Goal: Navigation & Orientation: Find specific page/section

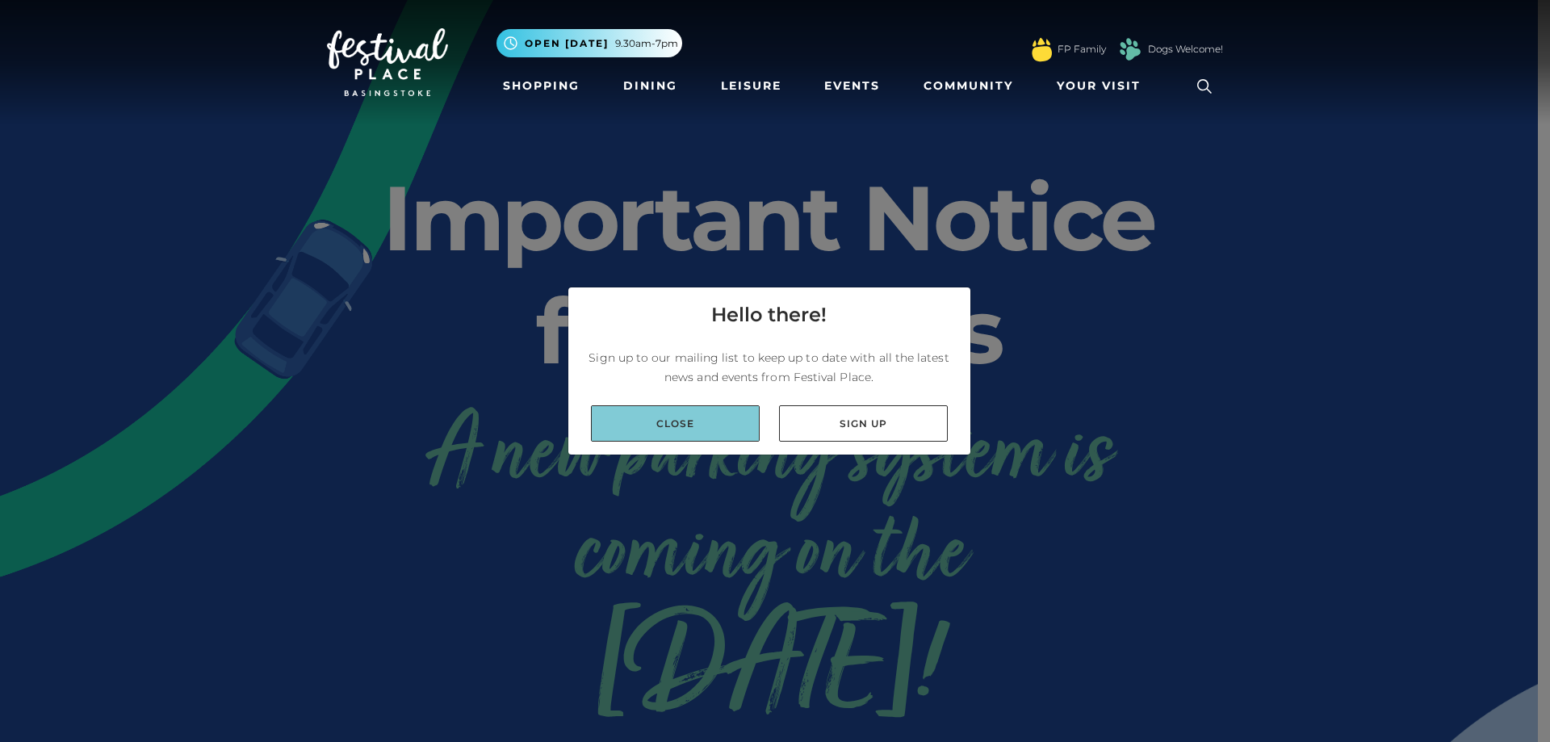
click at [731, 427] on link "Close" at bounding box center [675, 423] width 169 height 36
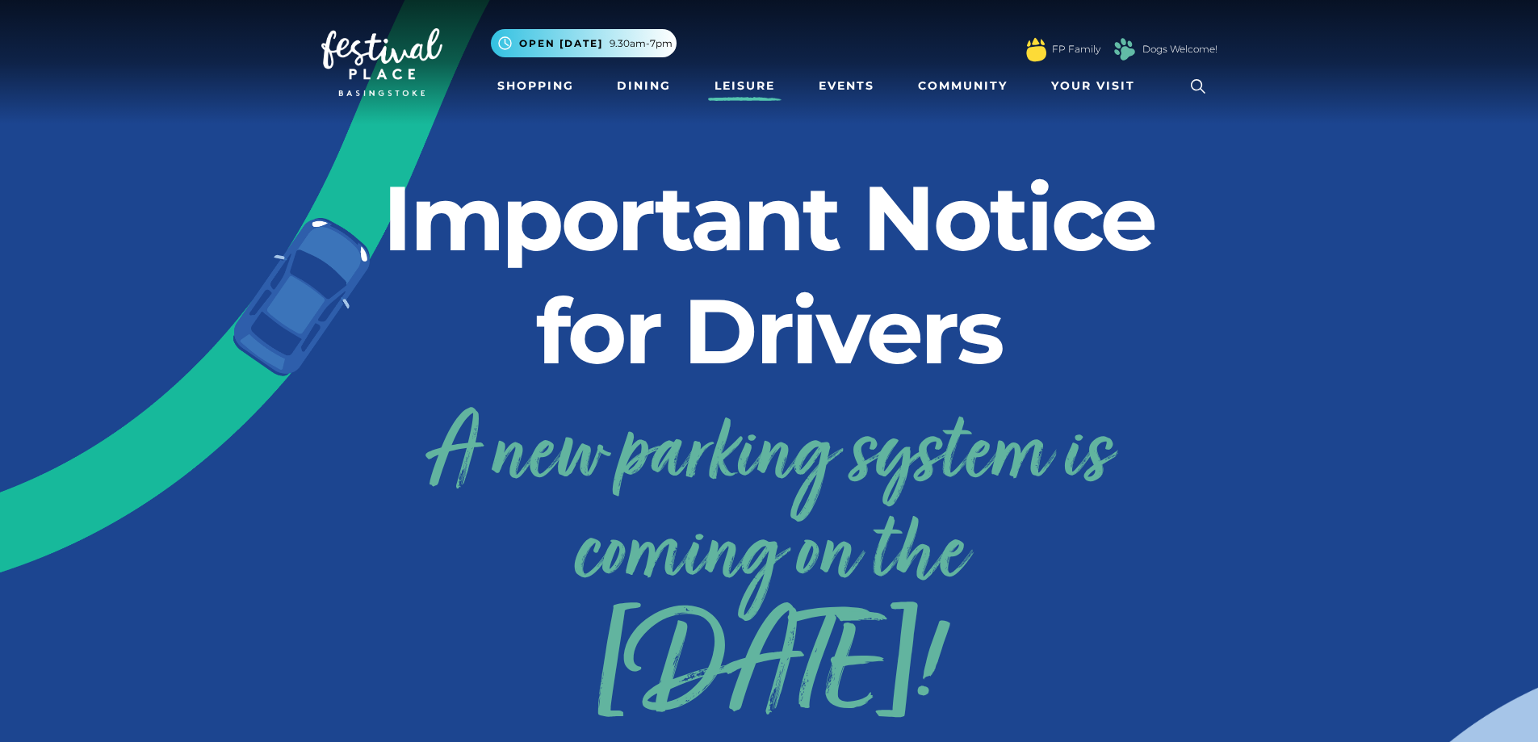
click at [732, 86] on link "Leisure" at bounding box center [744, 86] width 73 height 30
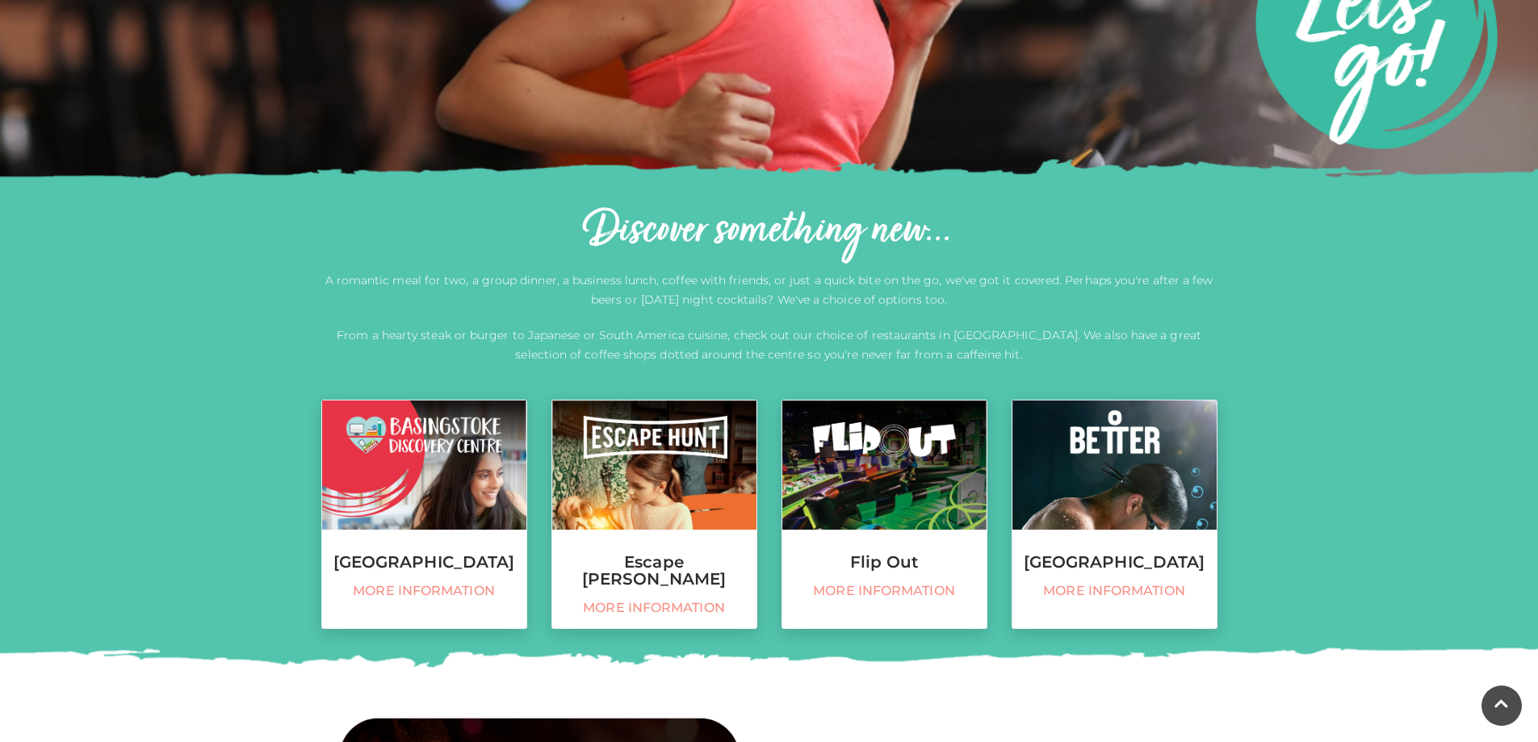
scroll to position [404, 0]
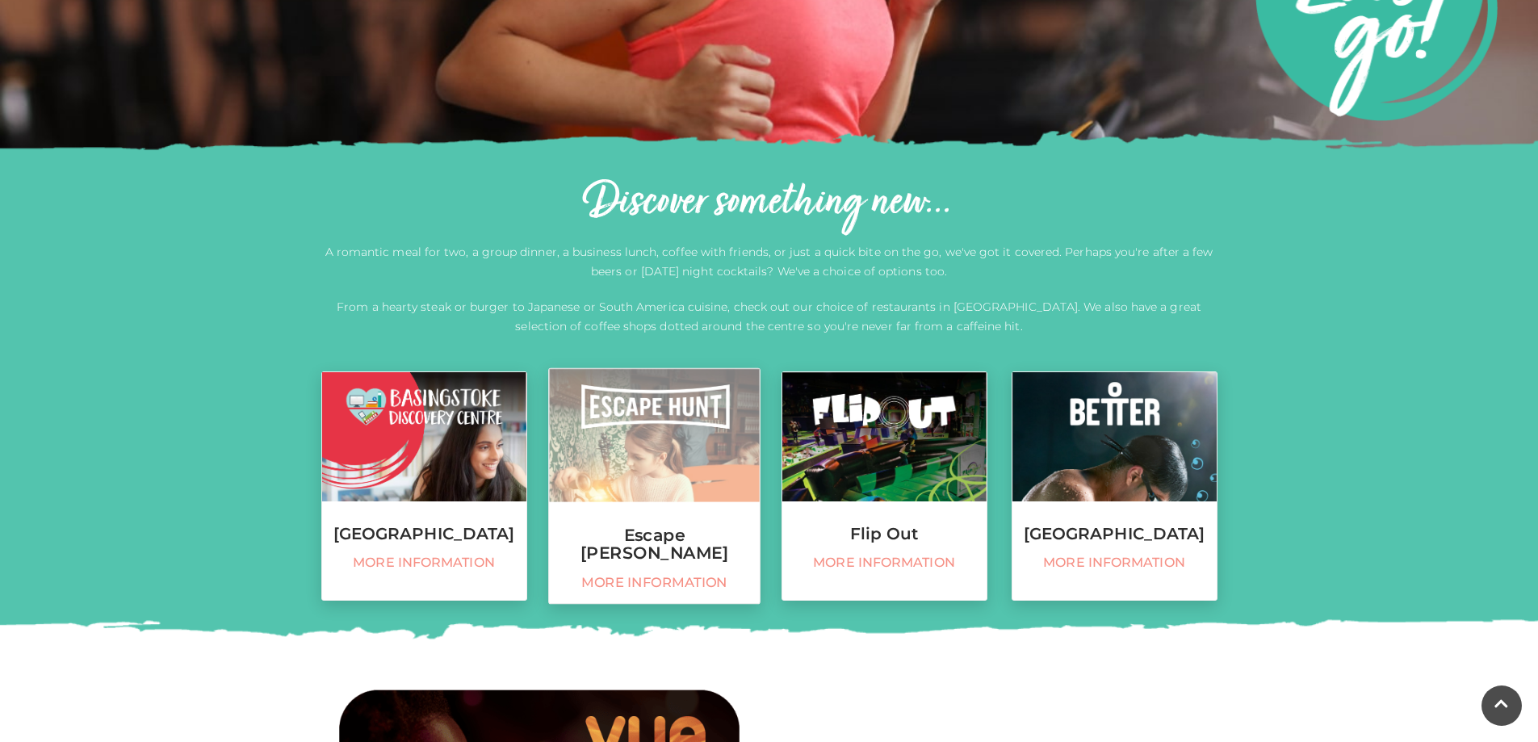
click at [675, 455] on img at bounding box center [654, 435] width 211 height 133
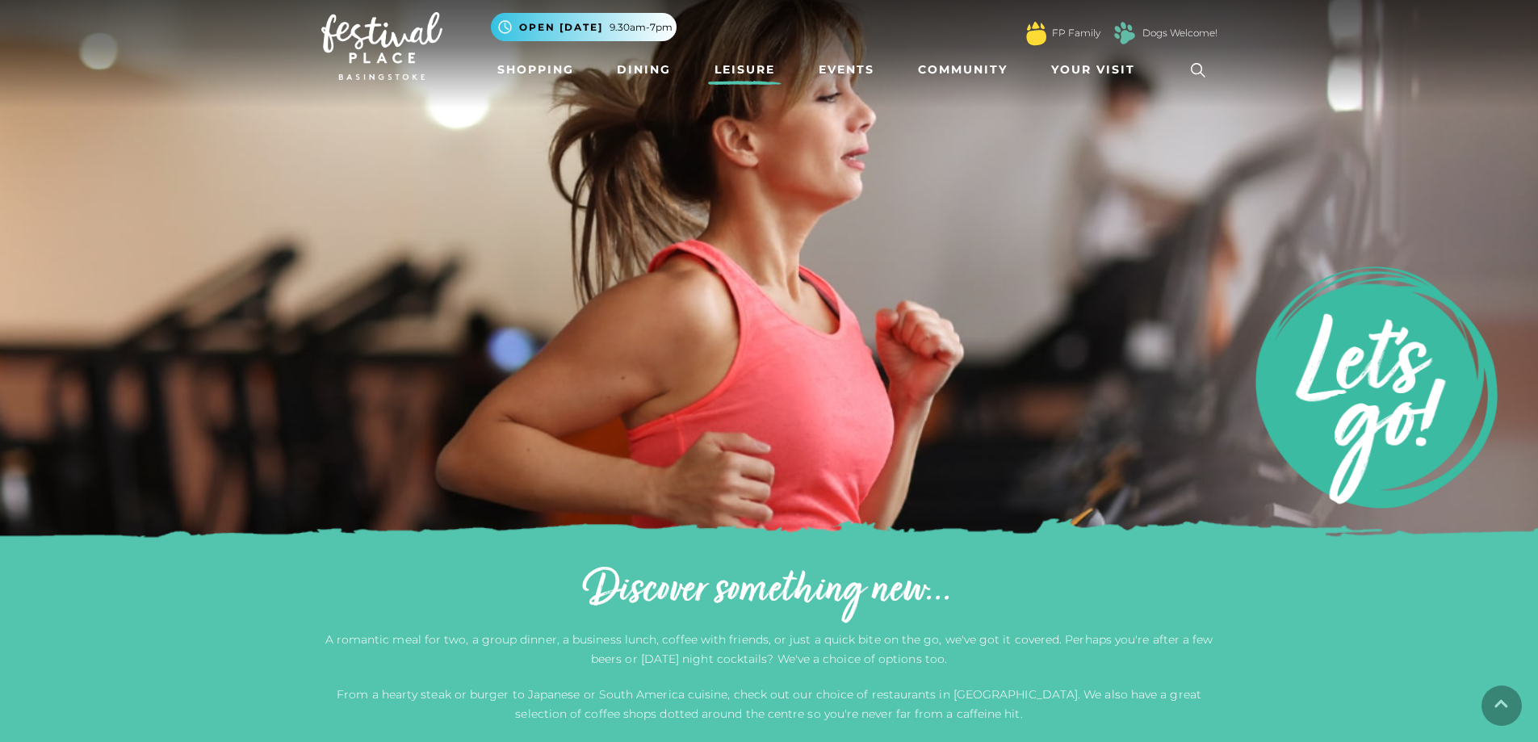
scroll to position [0, 0]
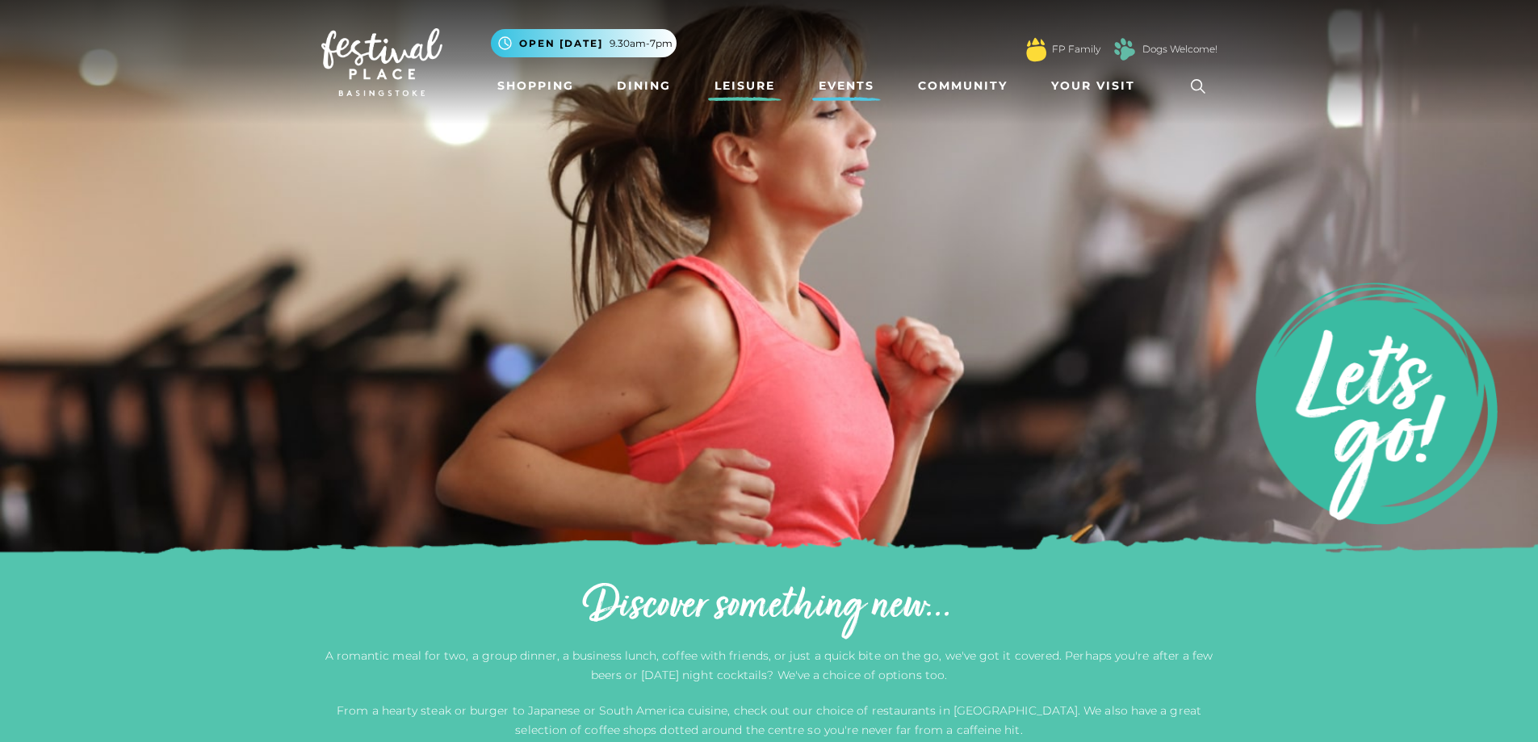
click at [839, 86] on link "Events" at bounding box center [846, 86] width 69 height 30
click at [635, 89] on link "Dining" at bounding box center [643, 86] width 67 height 30
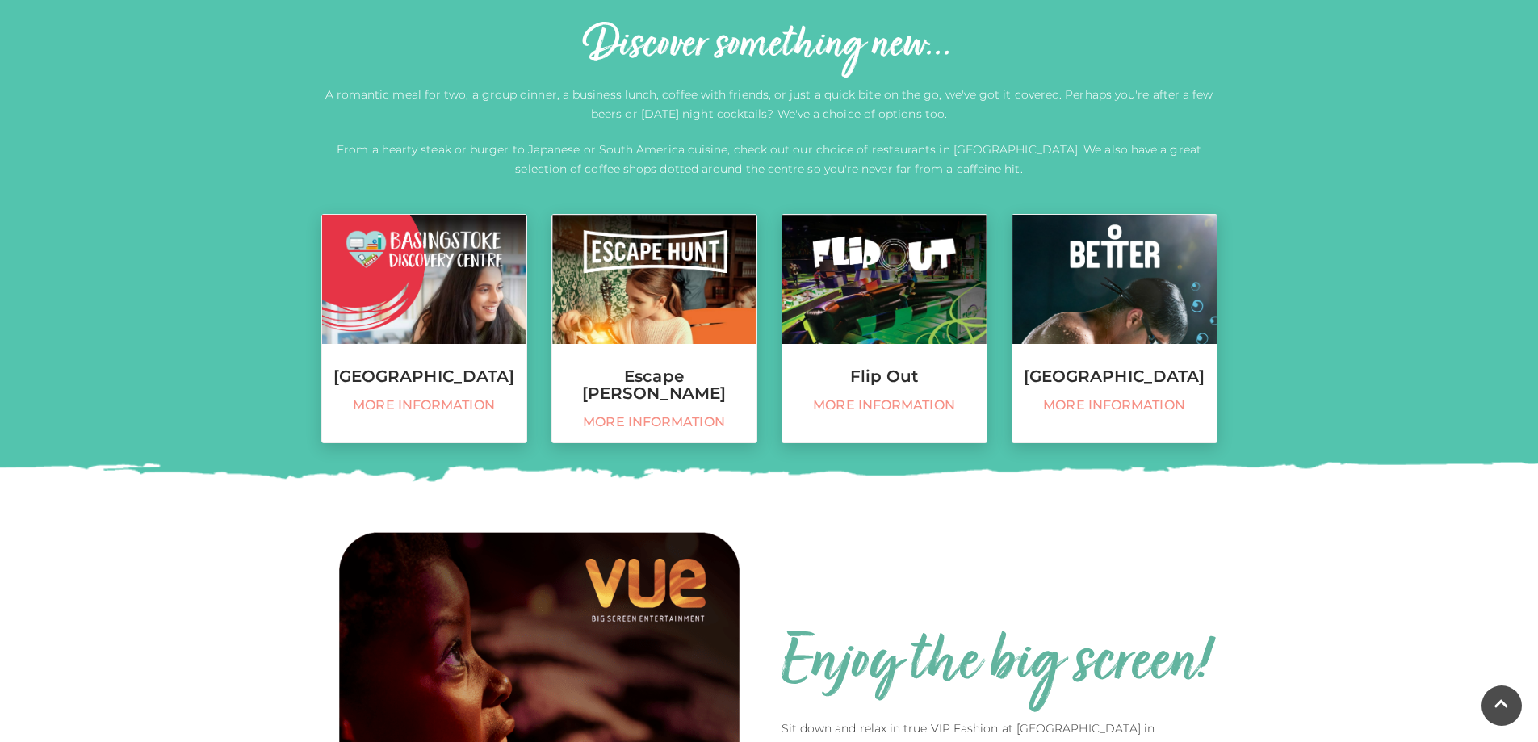
scroll to position [888, 0]
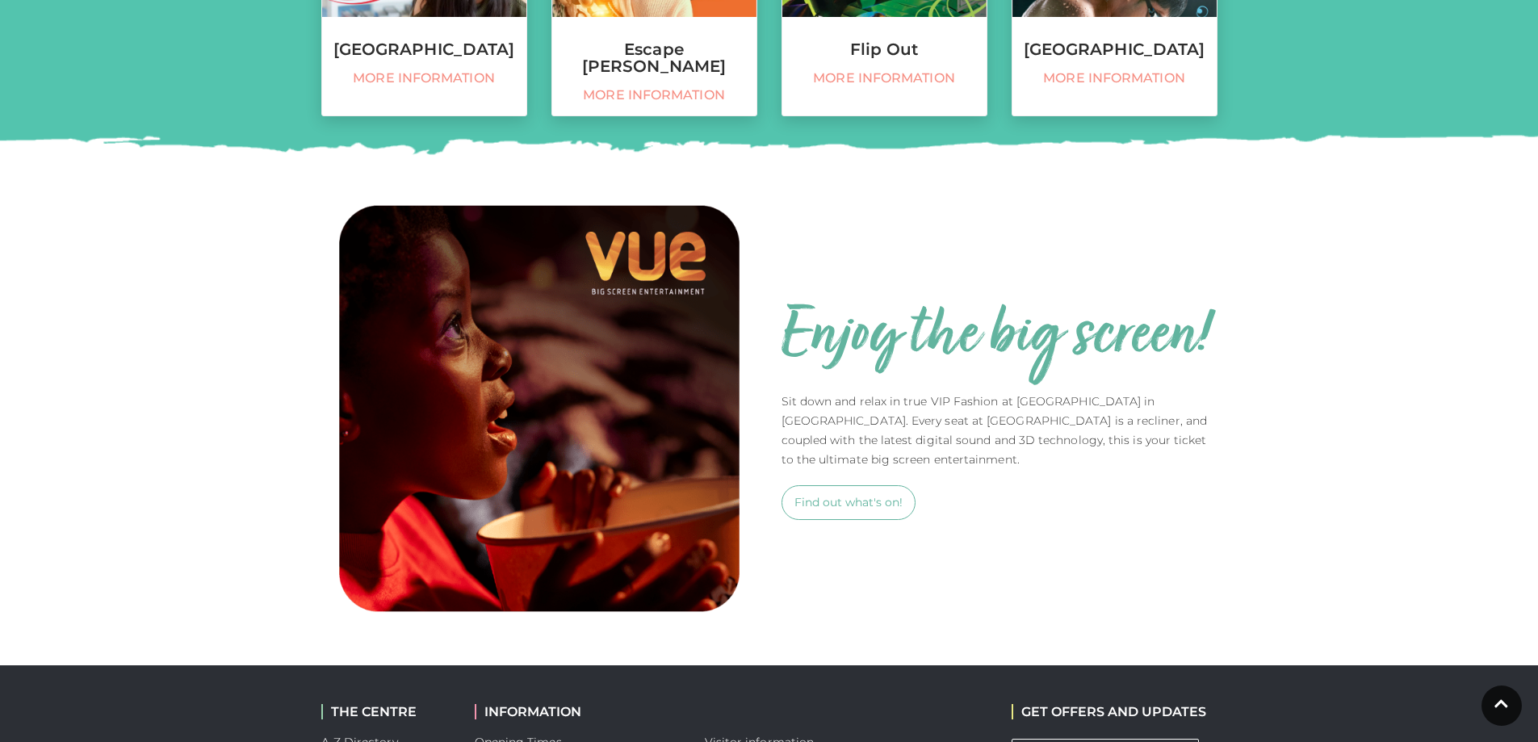
click at [872, 503] on link "Find out what's on!" at bounding box center [849, 502] width 134 height 35
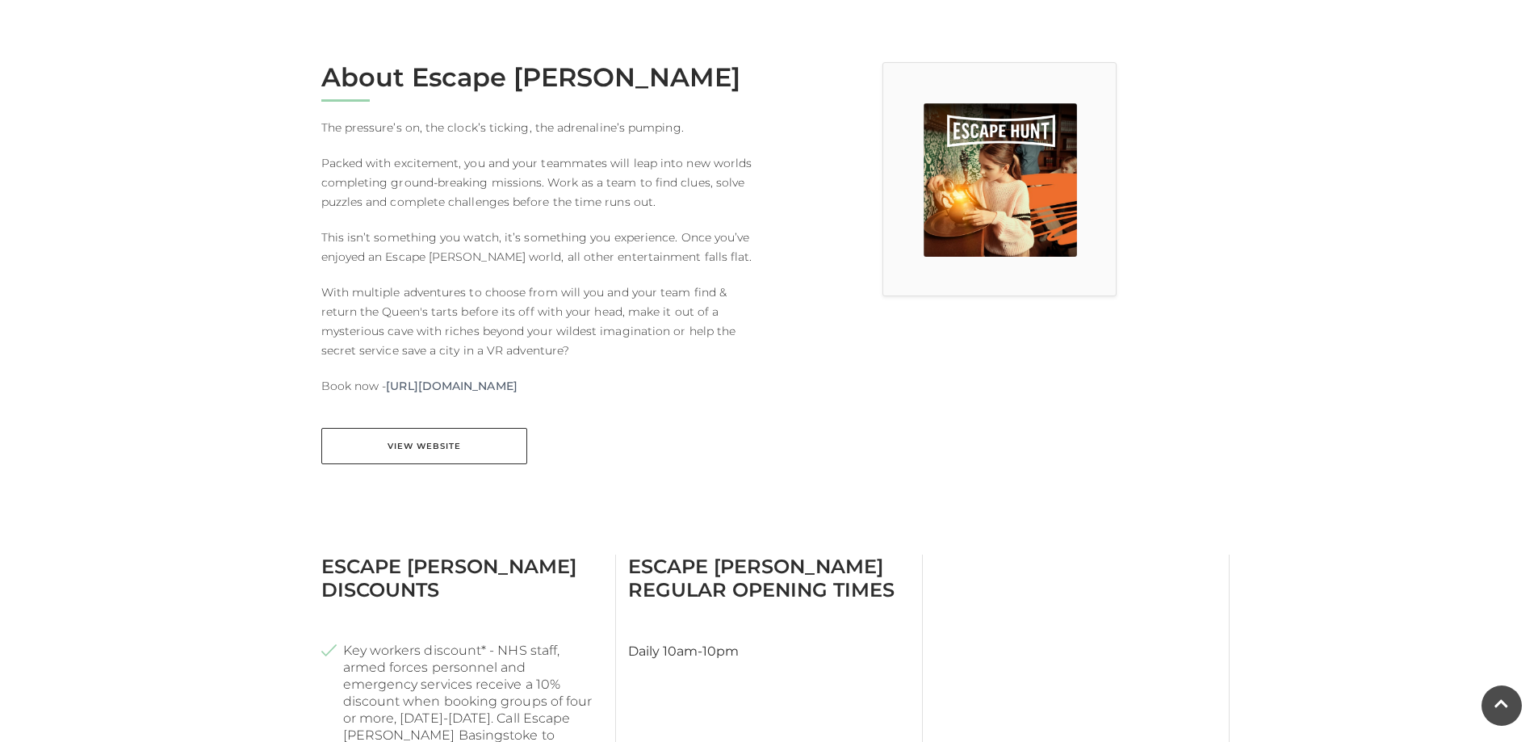
scroll to position [404, 0]
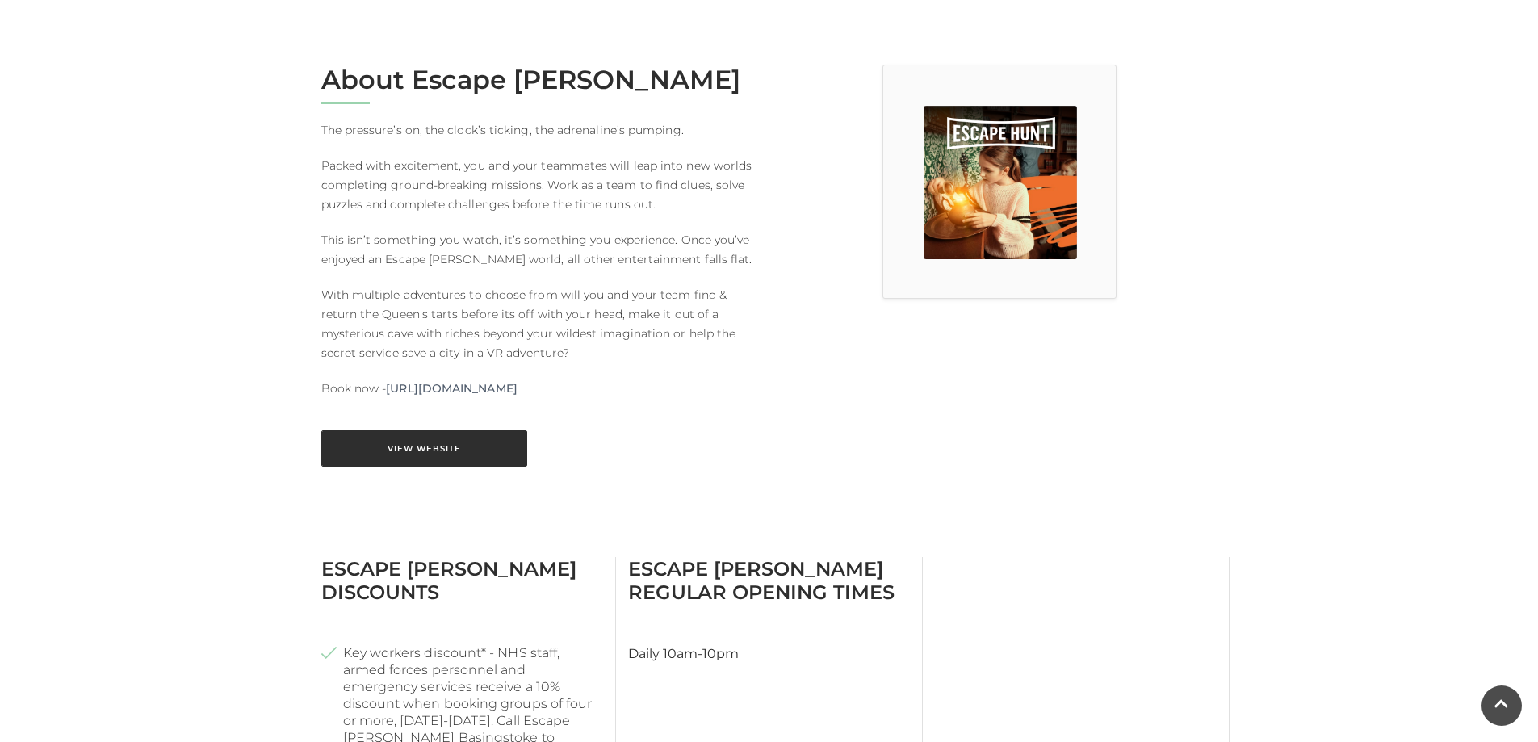
click at [411, 461] on link "View Website" at bounding box center [424, 448] width 206 height 36
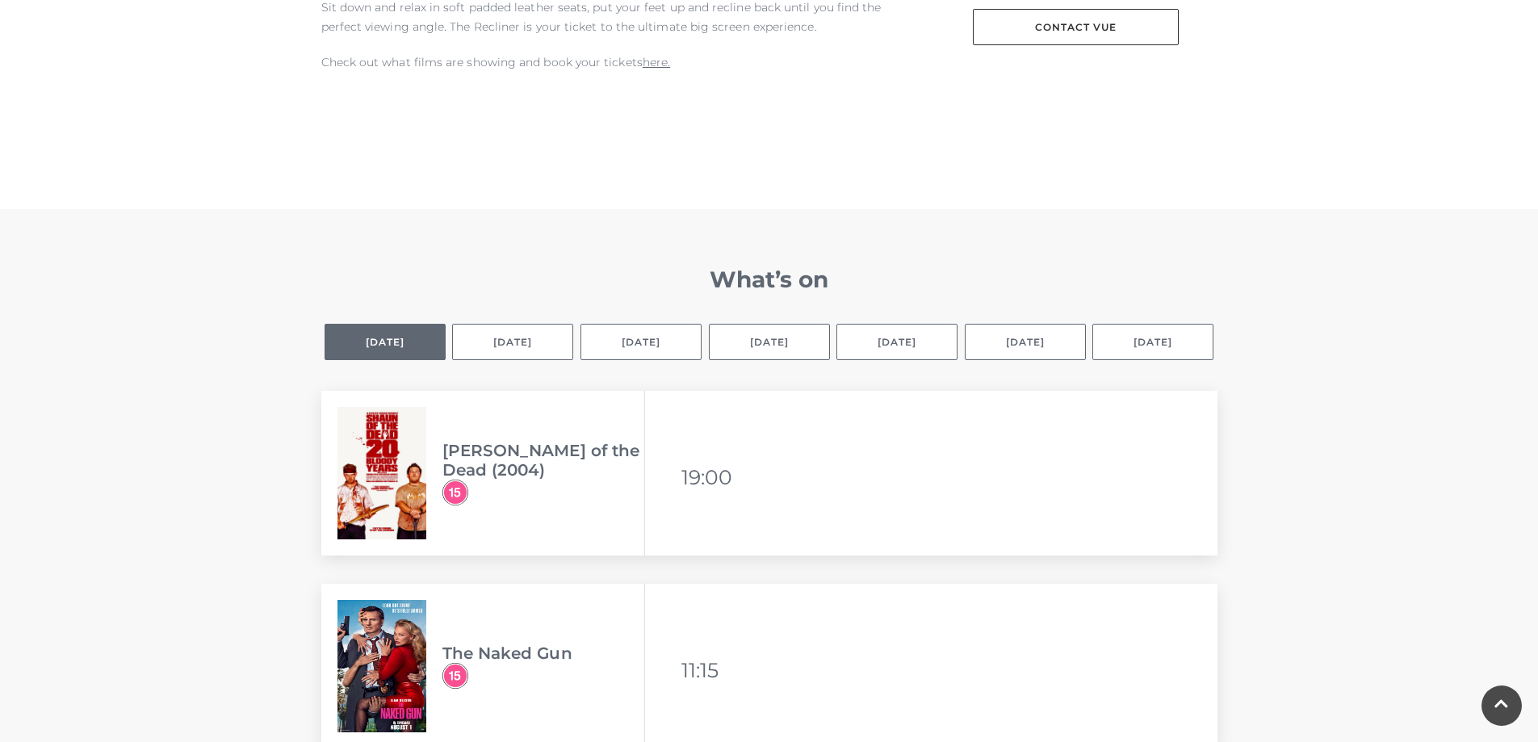
scroll to position [888, 0]
click at [877, 345] on button "[DATE]" at bounding box center [896, 341] width 121 height 36
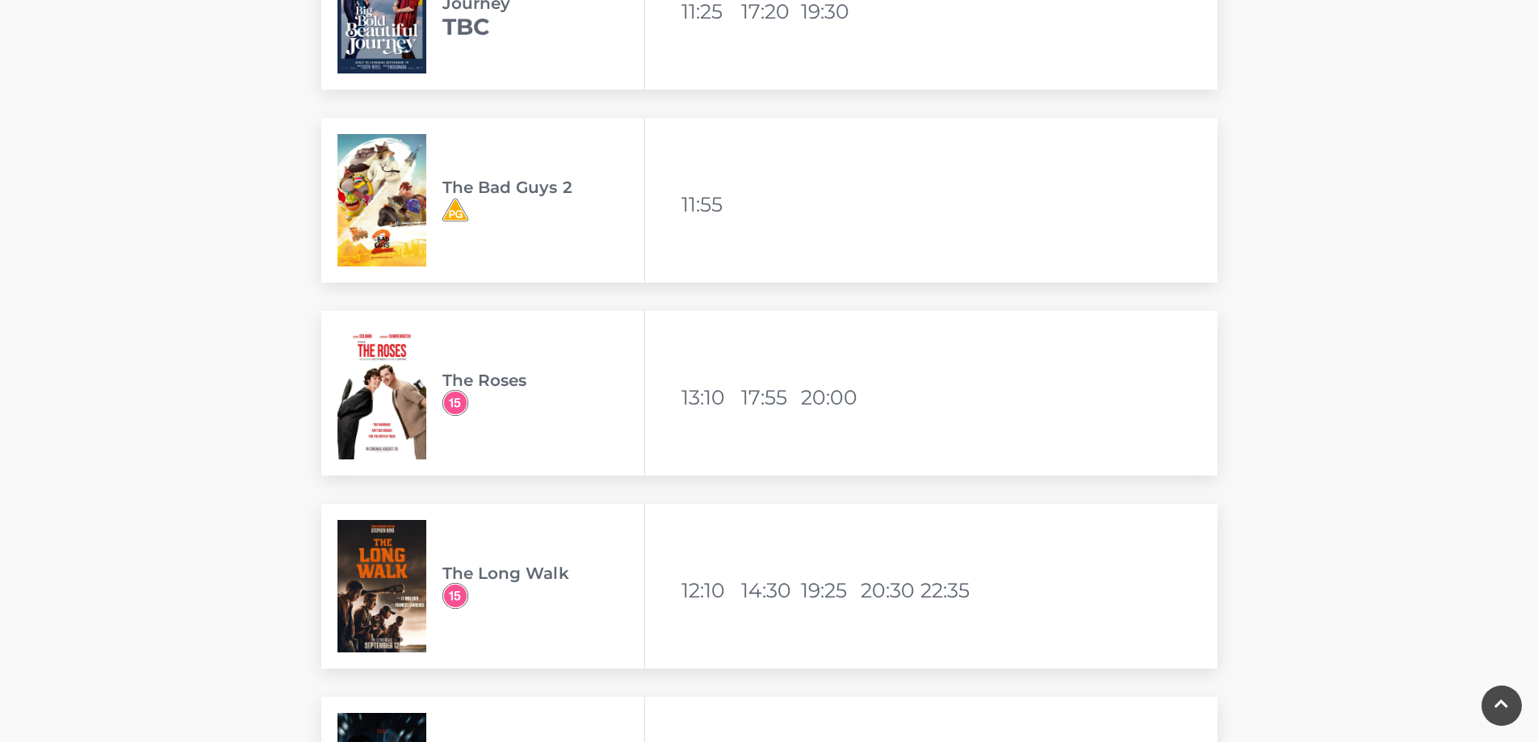
scroll to position [3068, 0]
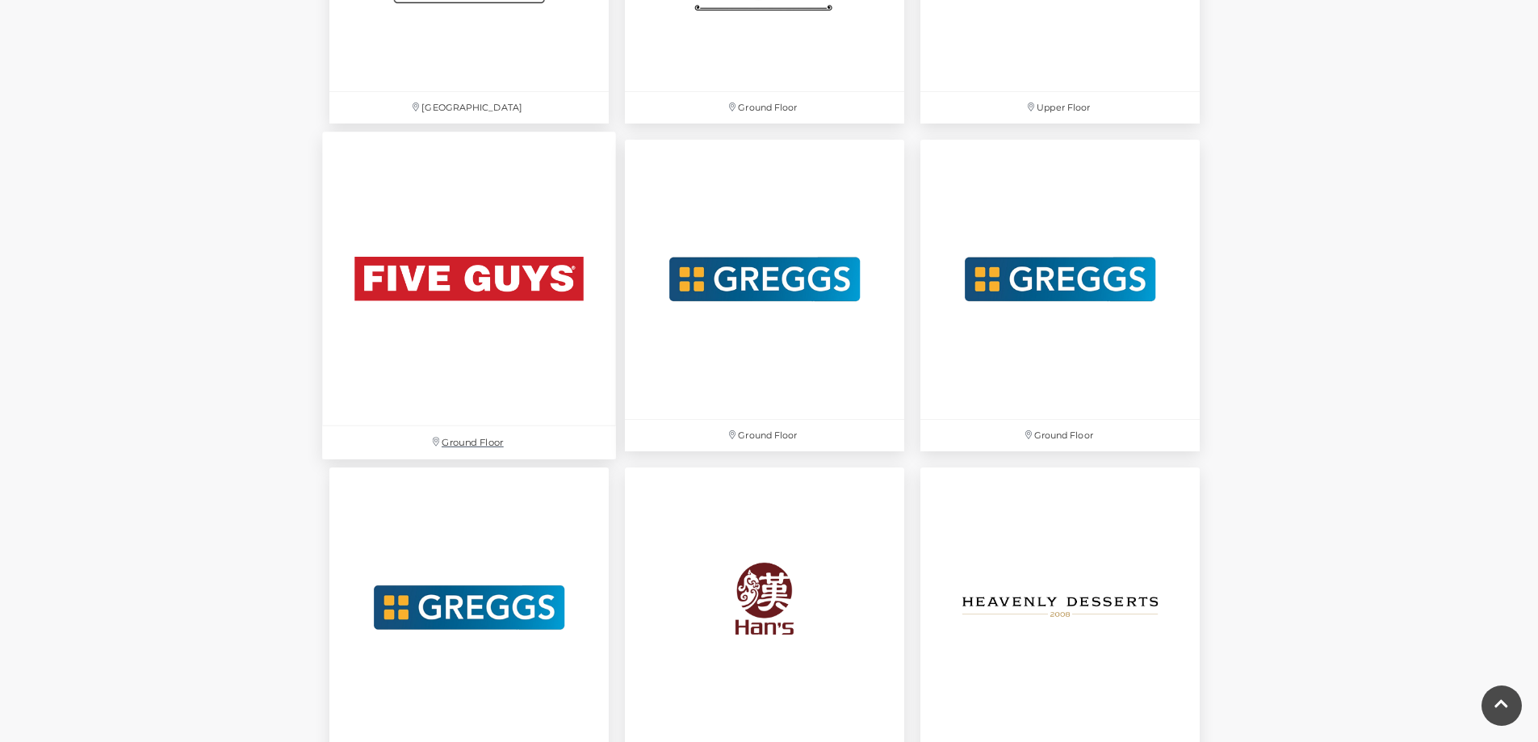
scroll to position [2907, 0]
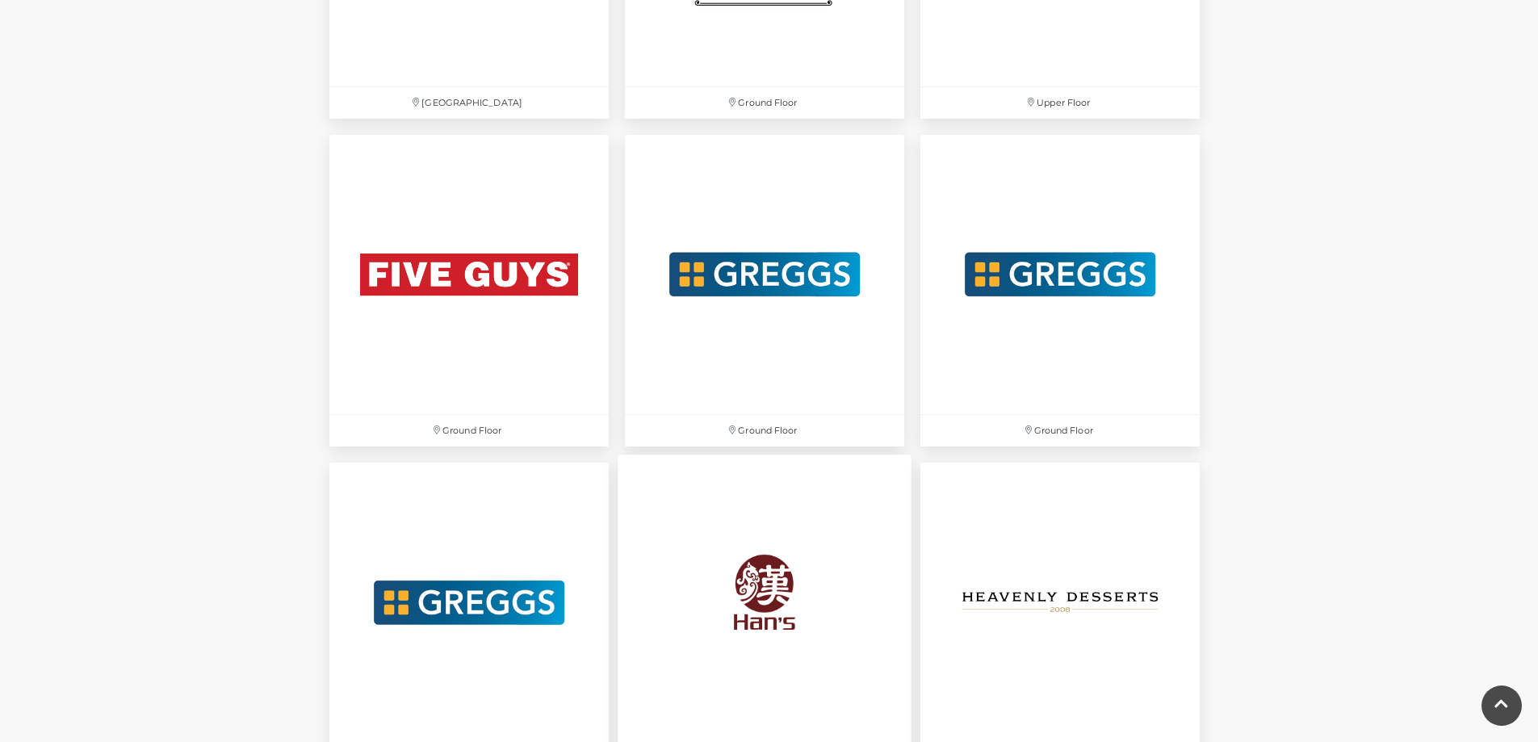
click at [753, 593] on img at bounding box center [765, 602] width 294 height 294
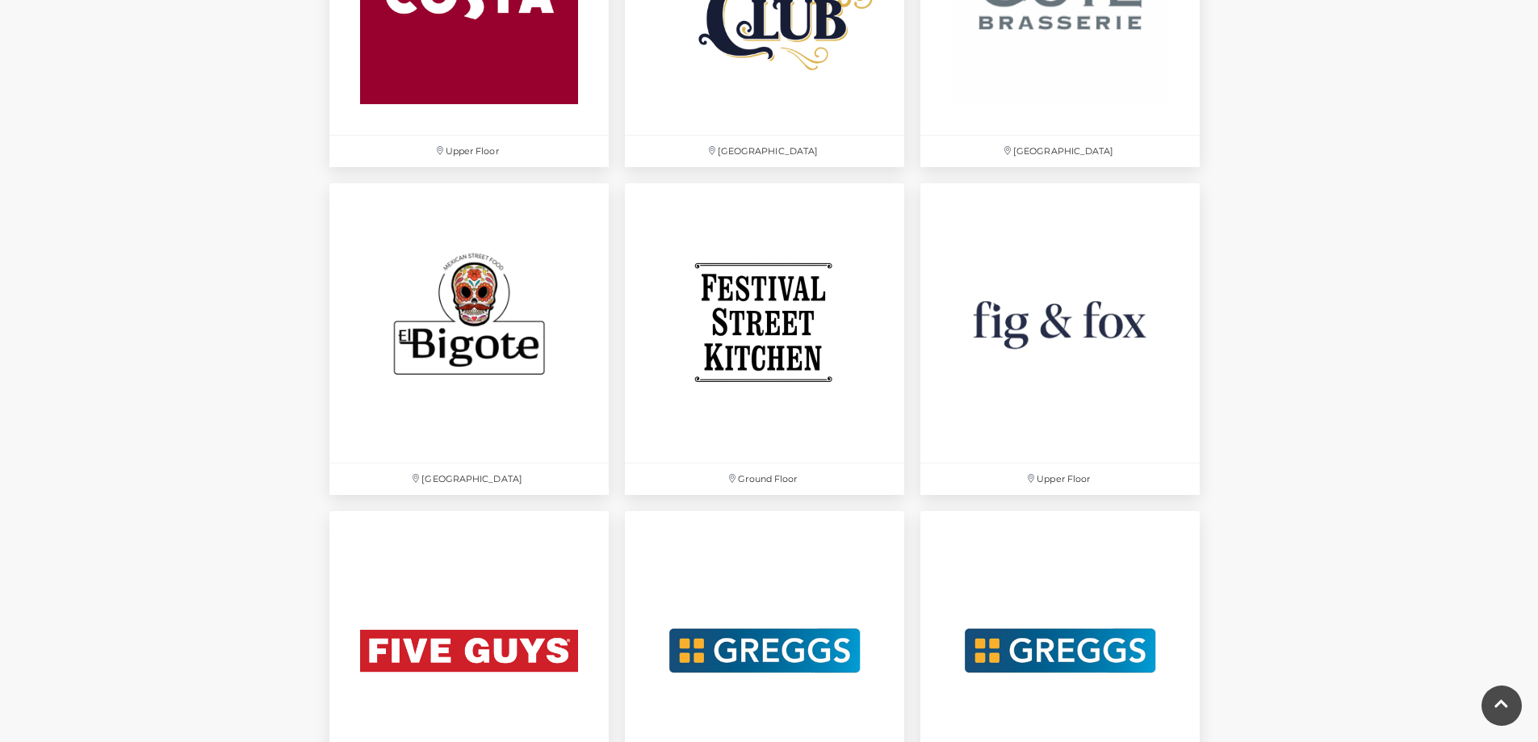
scroll to position [2503, 0]
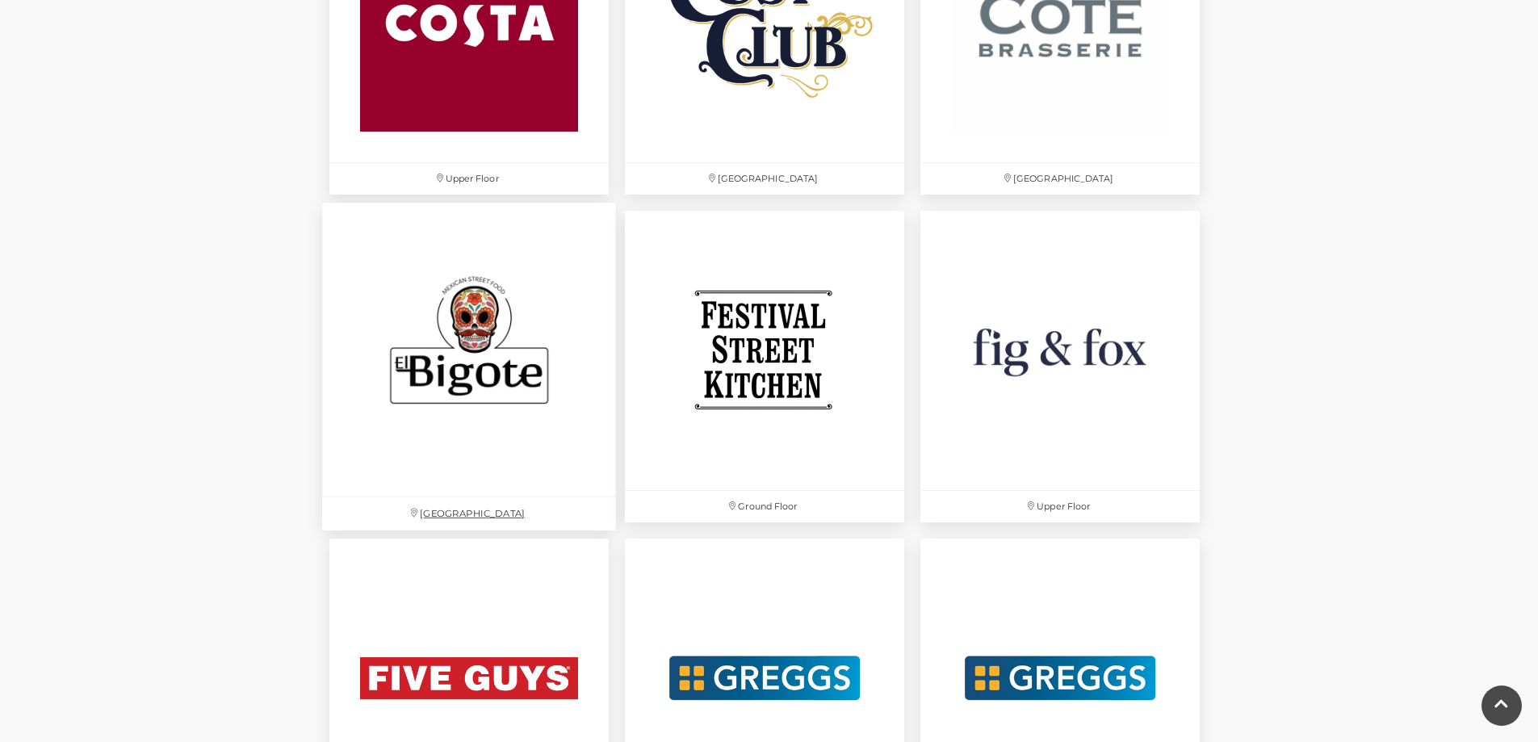
drag, startPoint x: 460, startPoint y: 346, endPoint x: 453, endPoint y: 342, distance: 8.3
click at [459, 344] on img at bounding box center [469, 350] width 294 height 294
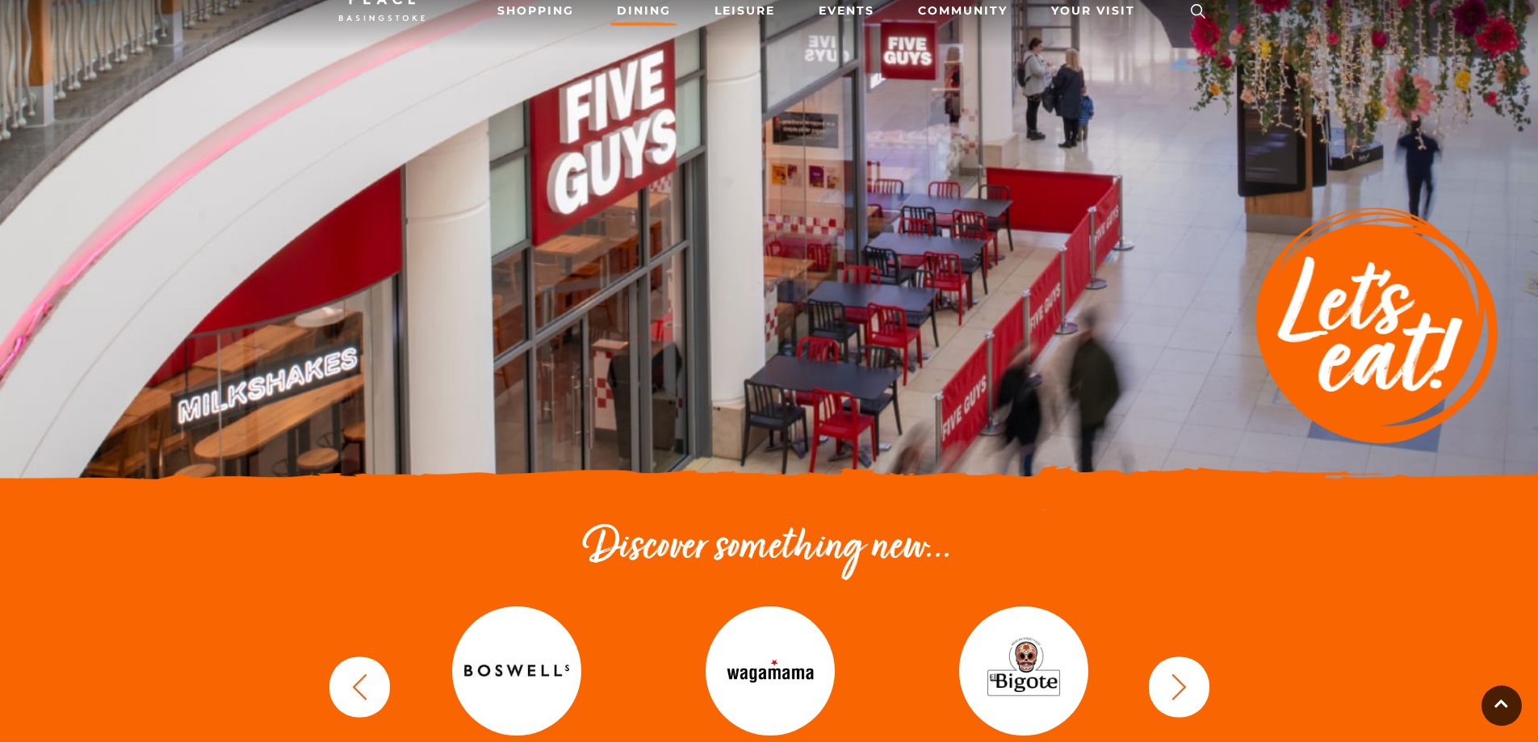
scroll to position [0, 0]
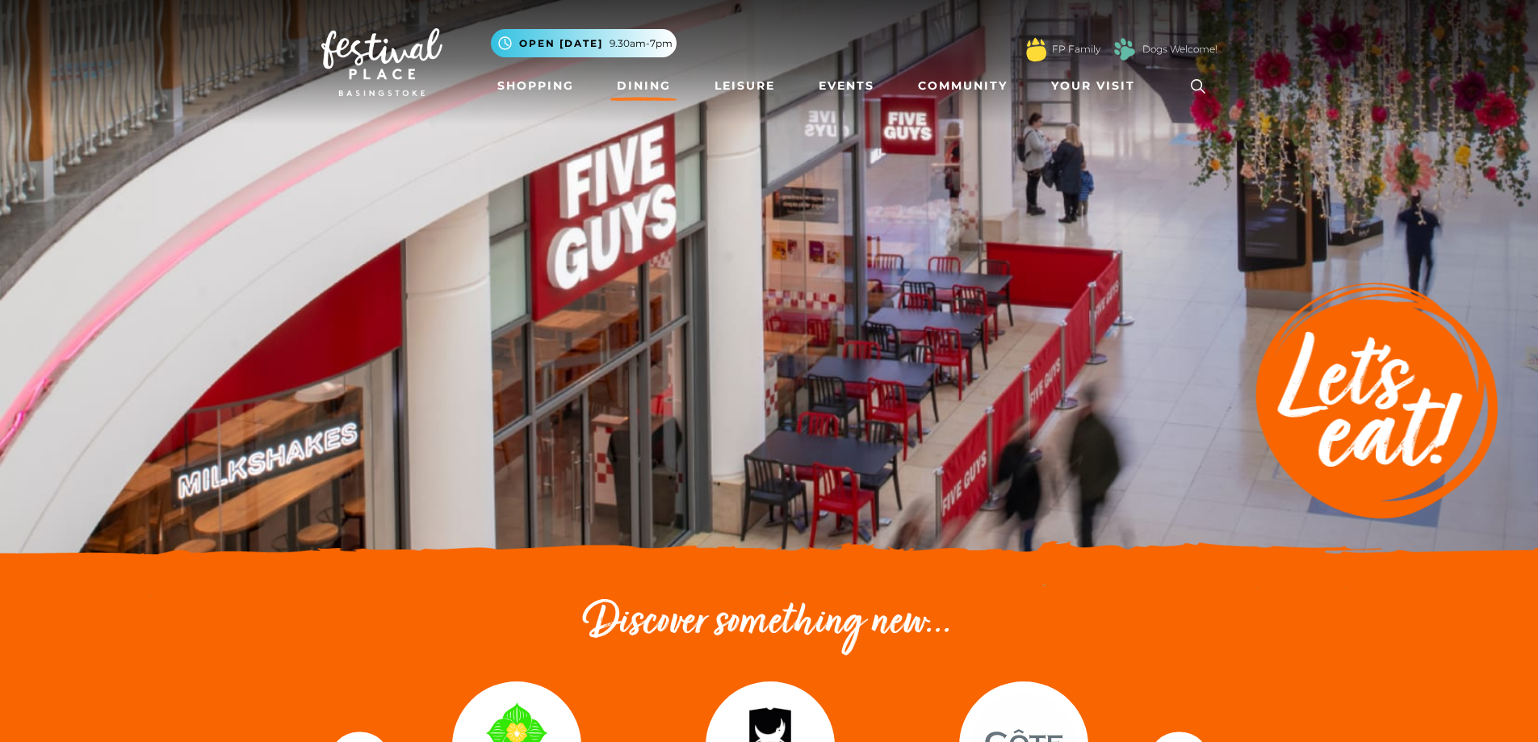
click at [649, 86] on link "Dining" at bounding box center [643, 86] width 67 height 30
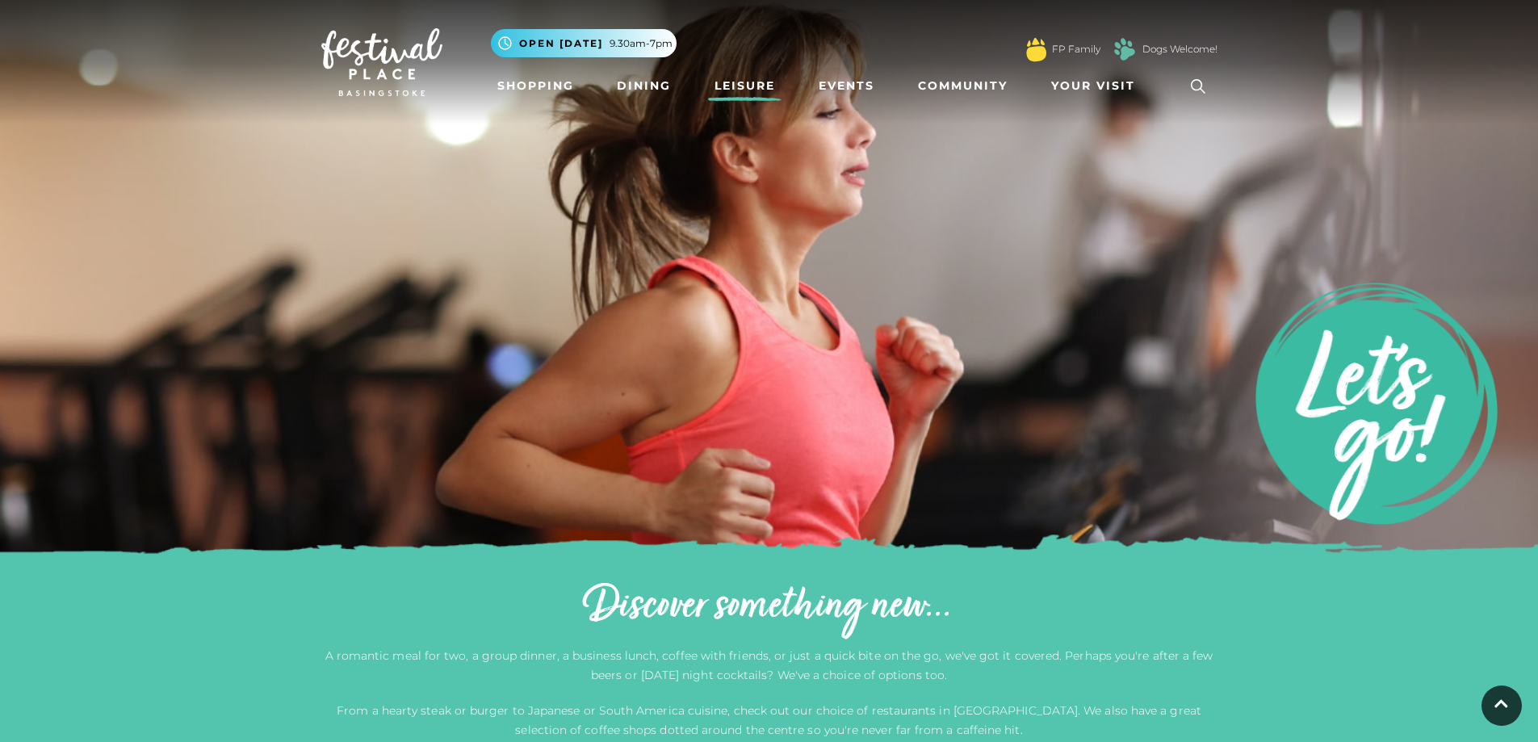
scroll to position [565, 0]
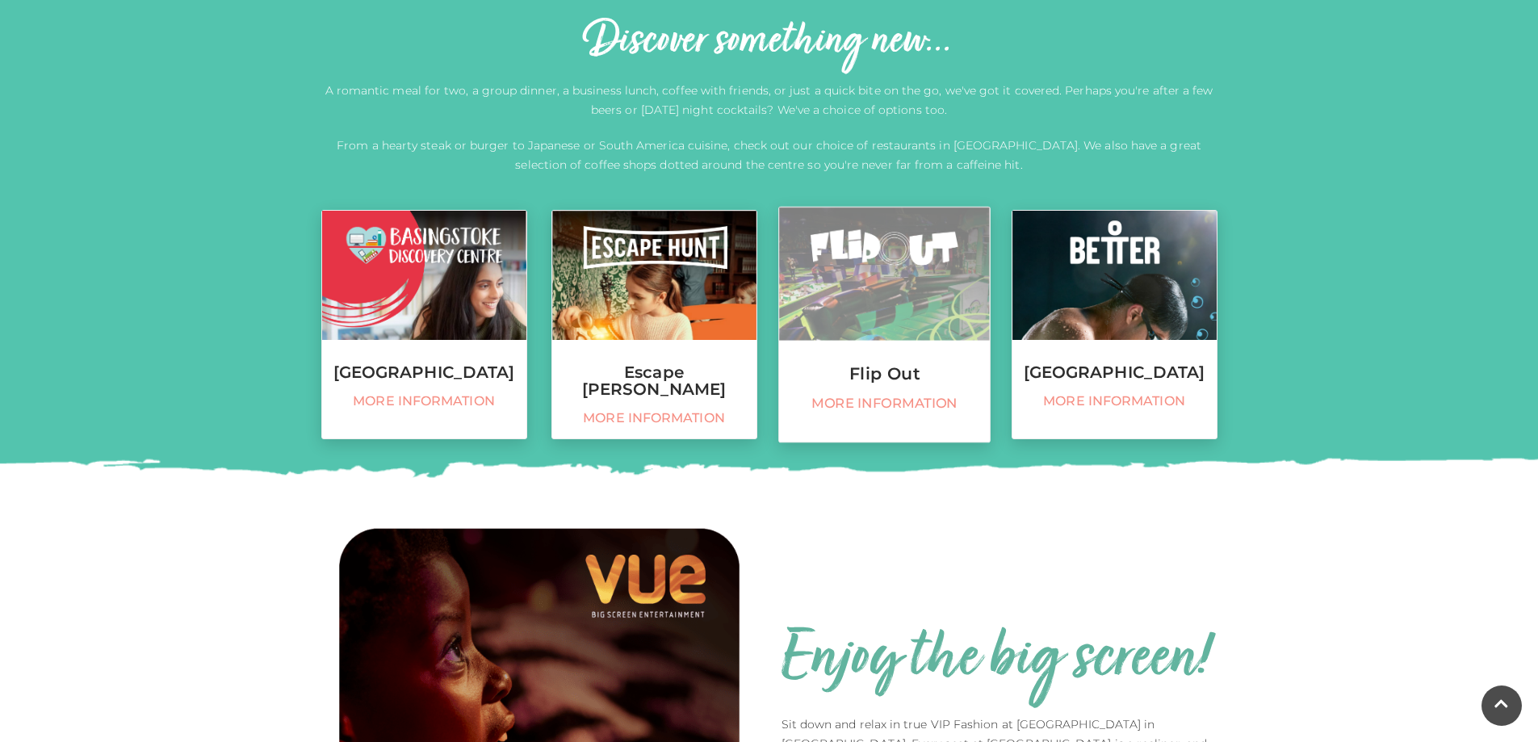
click at [882, 300] on img at bounding box center [884, 274] width 211 height 133
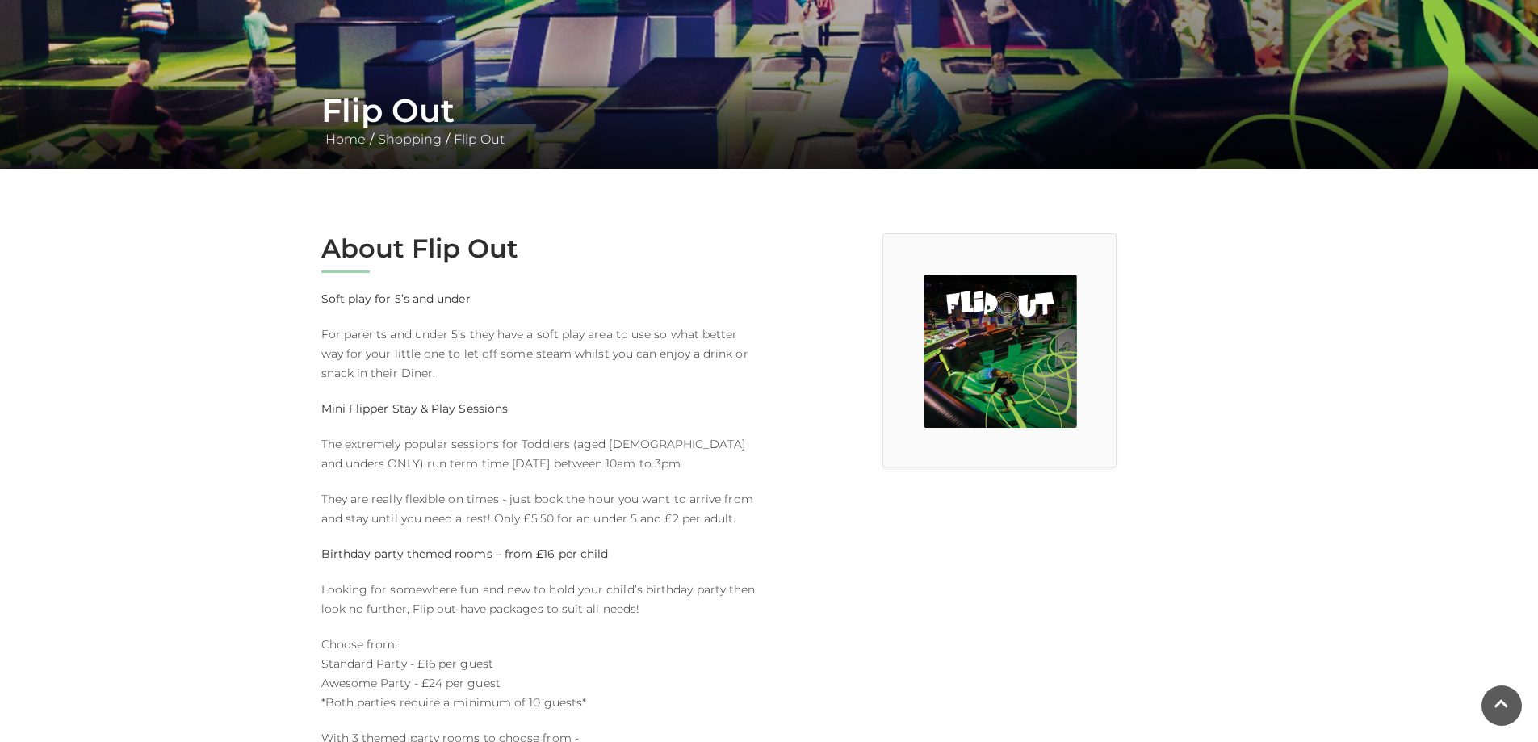
scroll to position [242, 0]
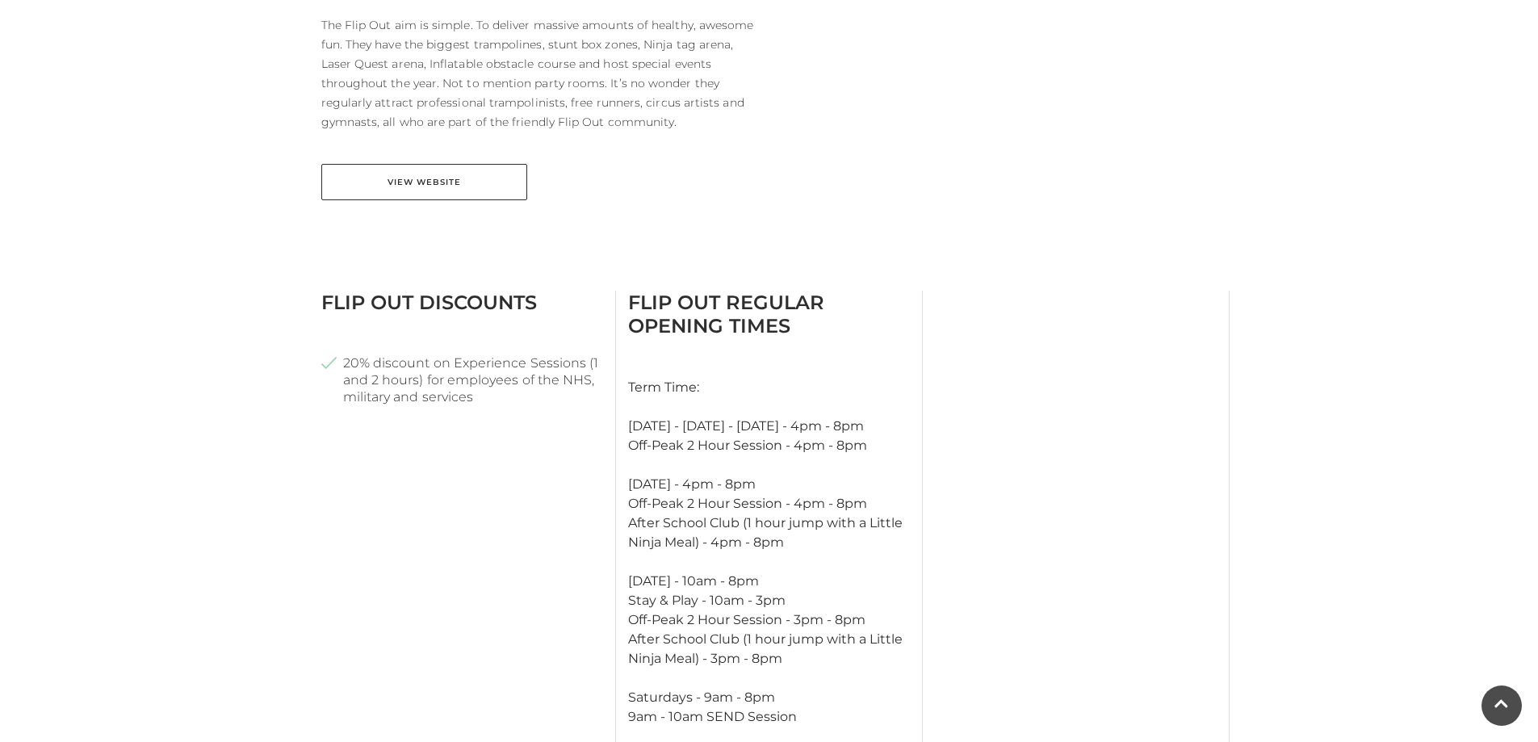
scroll to position [1050, 0]
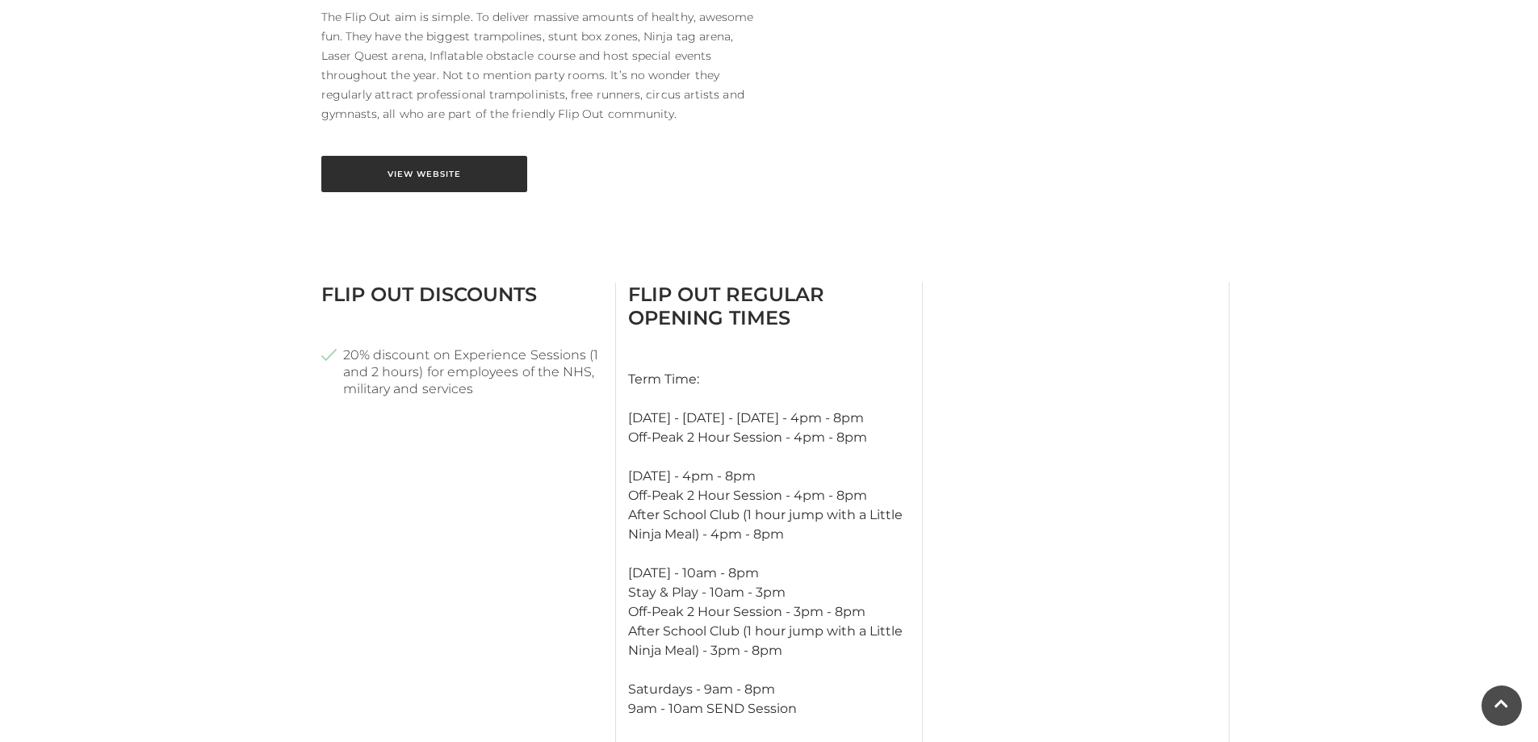
click at [445, 178] on link "View Website" at bounding box center [424, 174] width 206 height 36
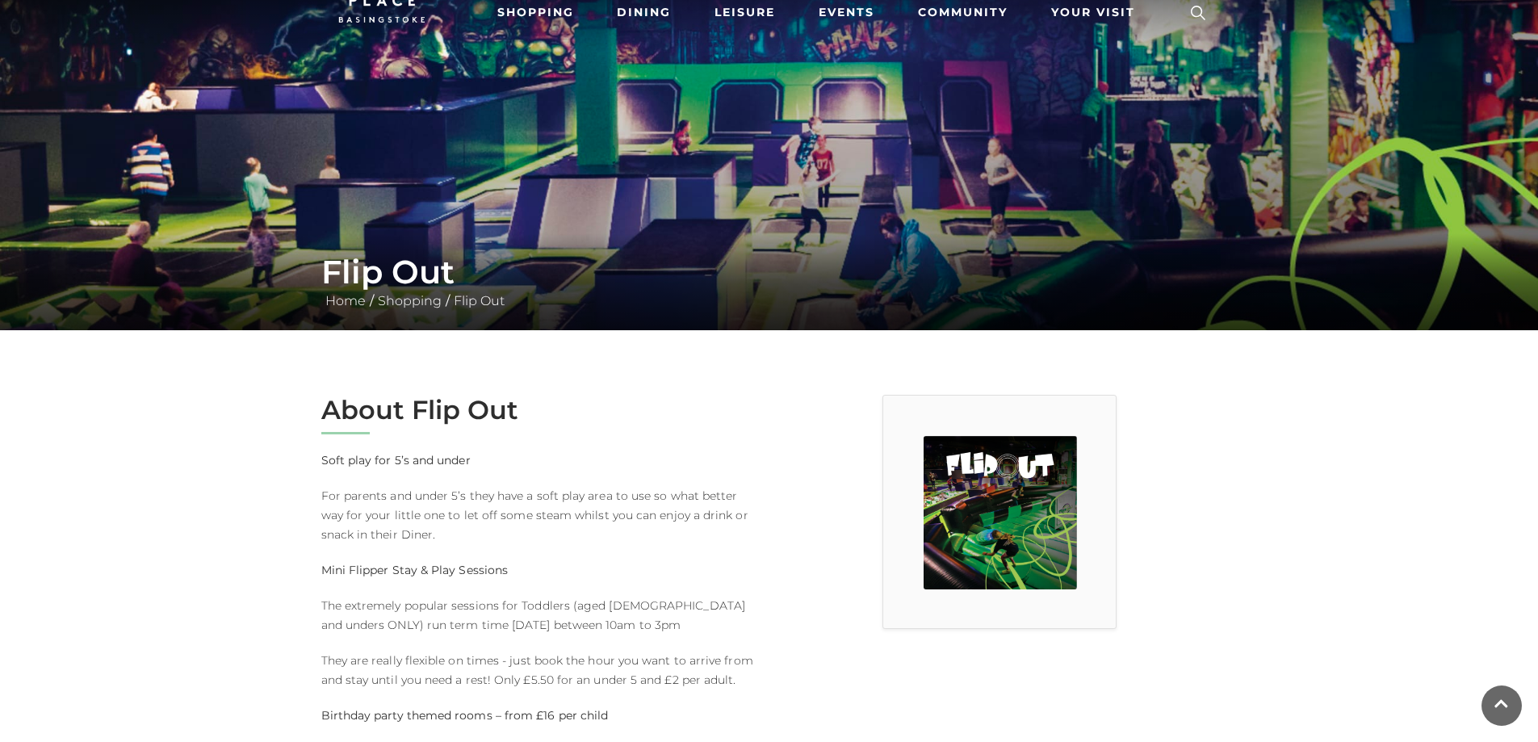
scroll to position [0, 0]
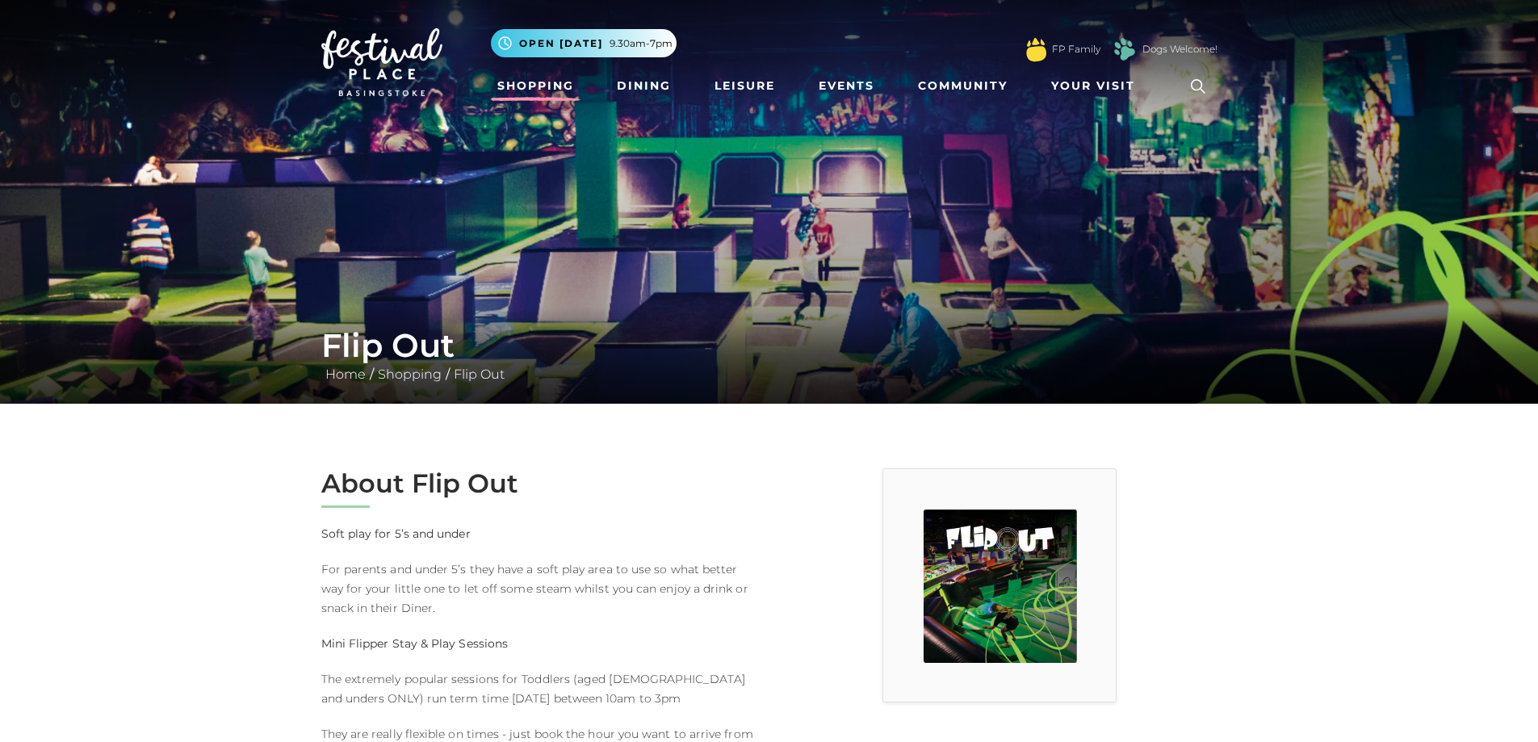
click at [533, 86] on link "Shopping" at bounding box center [536, 86] width 90 height 30
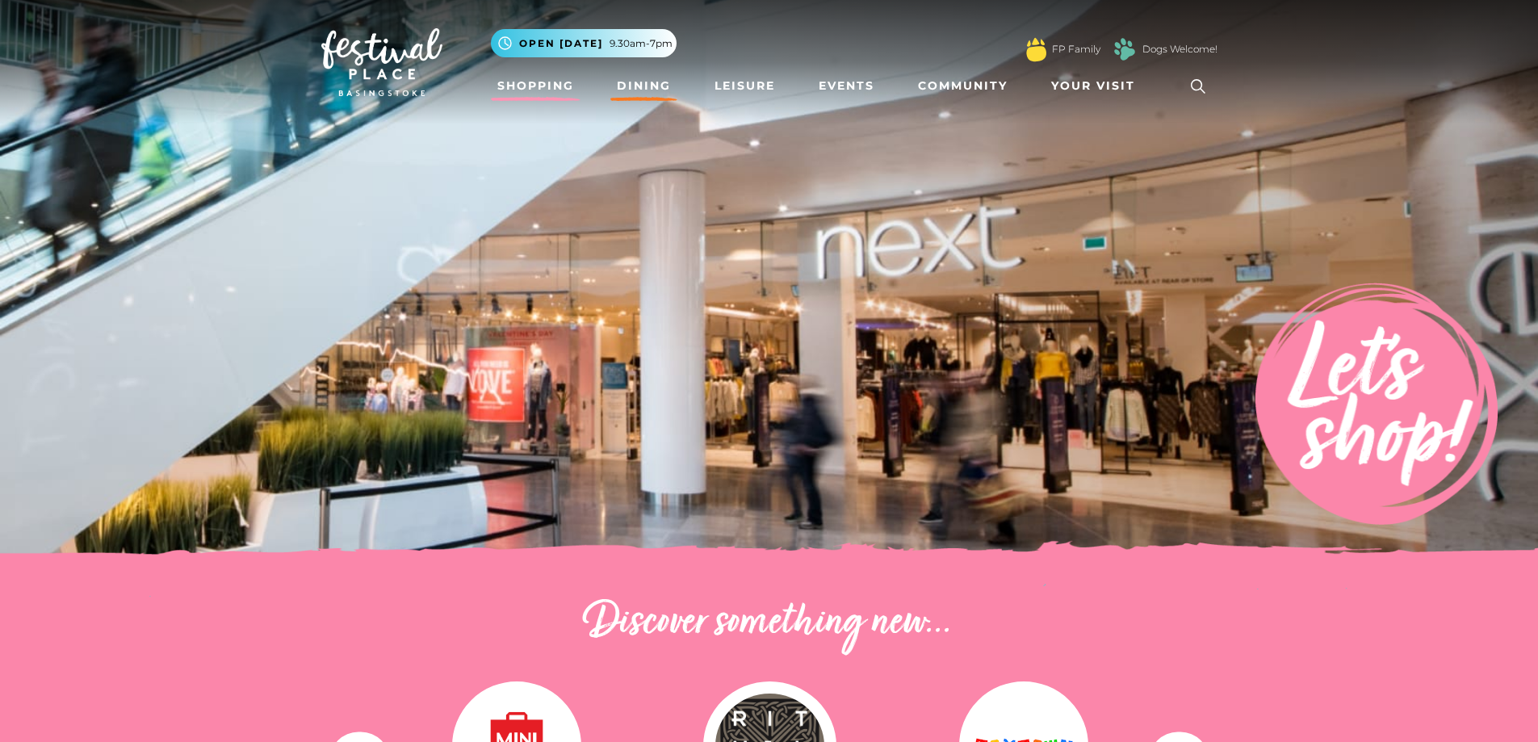
click at [645, 87] on link "Dining" at bounding box center [643, 86] width 67 height 30
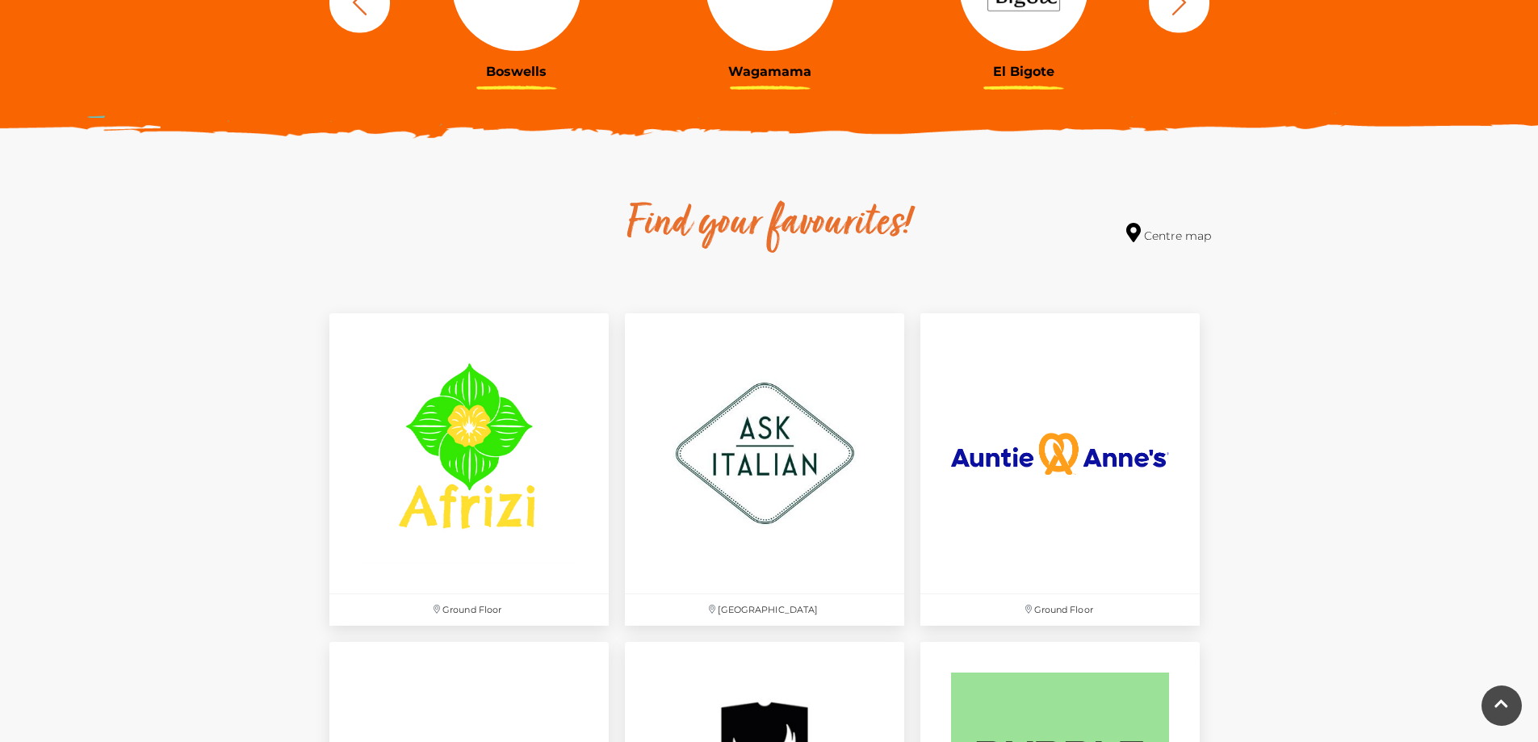
scroll to position [646, 0]
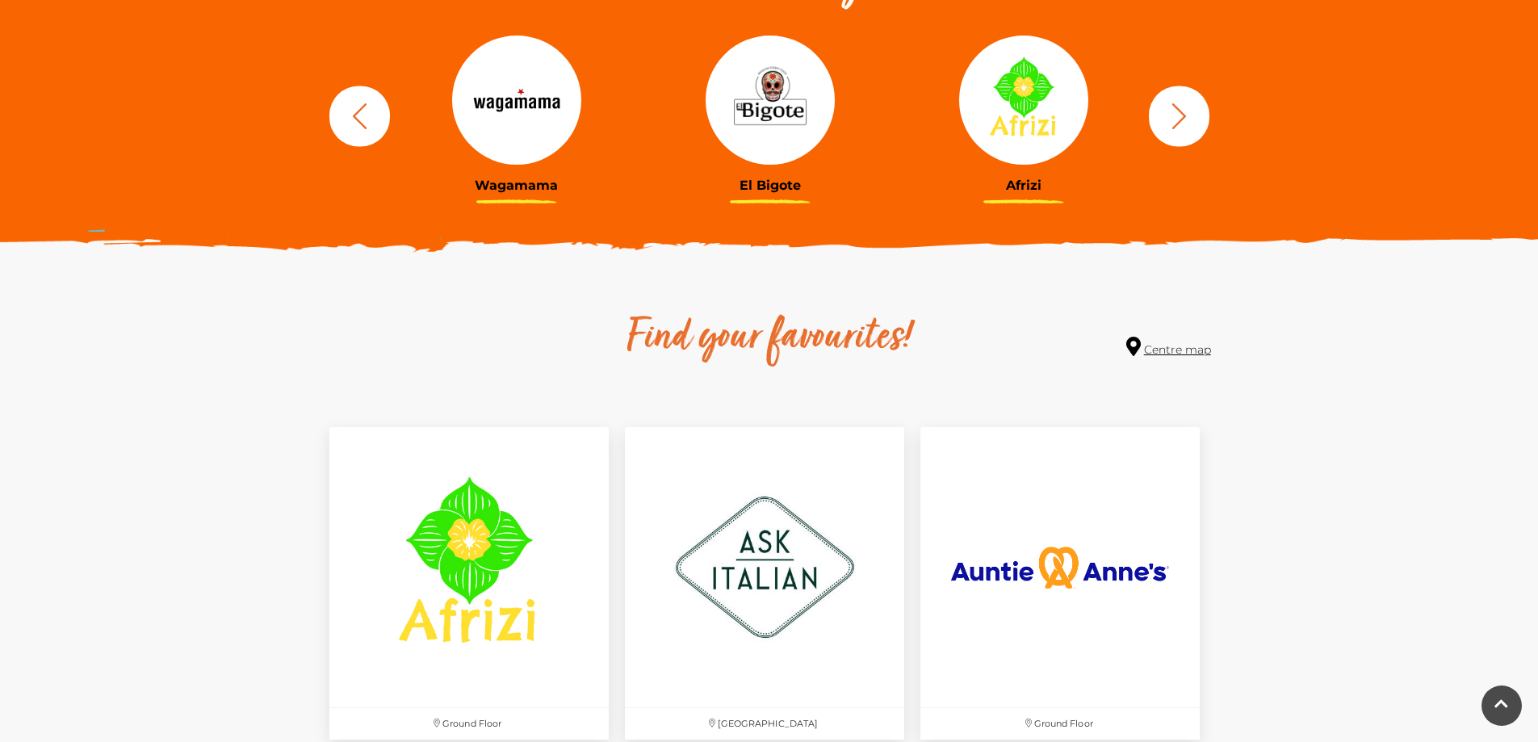
click at [1189, 347] on link "Centre map" at bounding box center [1168, 348] width 85 height 22
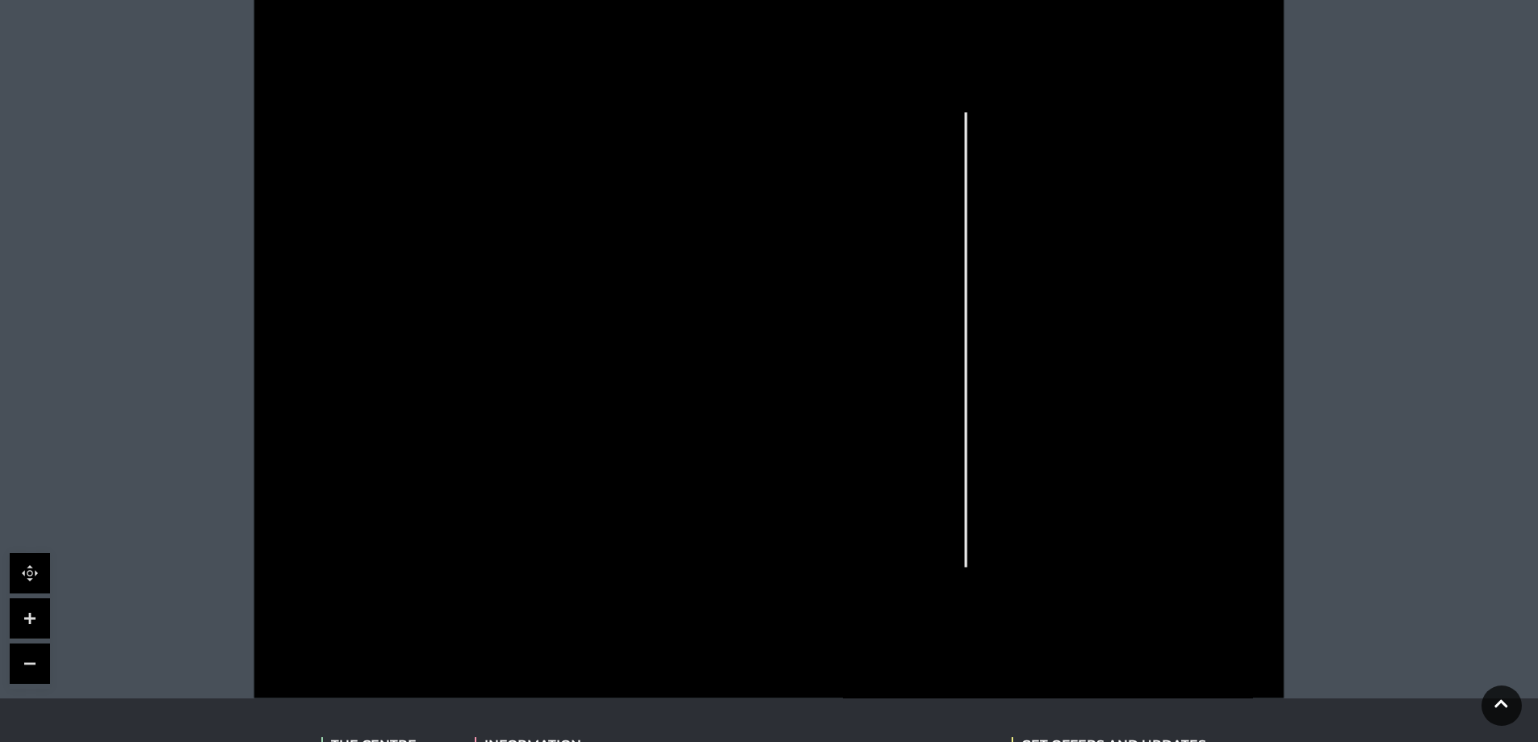
scroll to position [404, 0]
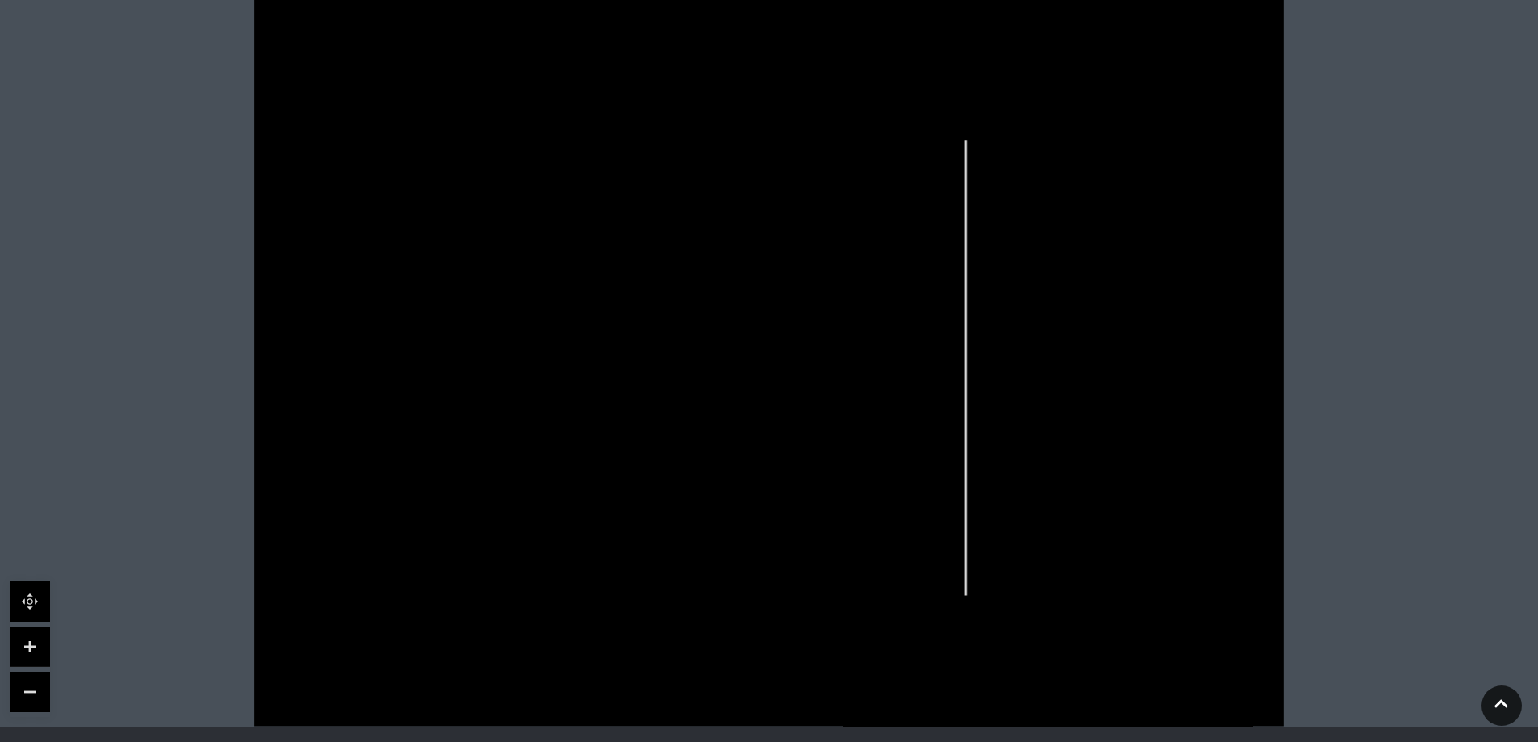
click at [36, 640] on link at bounding box center [30, 647] width 40 height 40
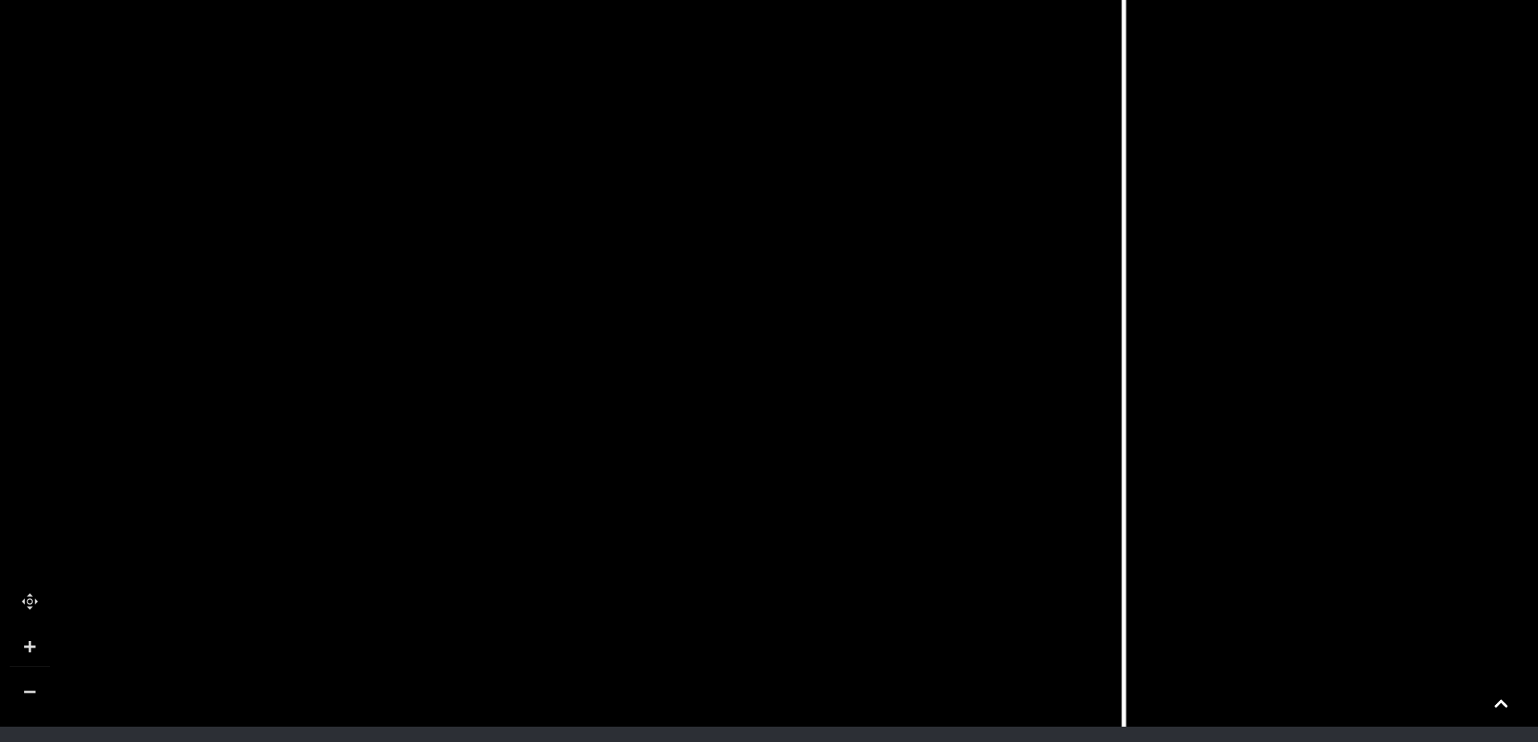
click at [36, 640] on link at bounding box center [30, 647] width 40 height 40
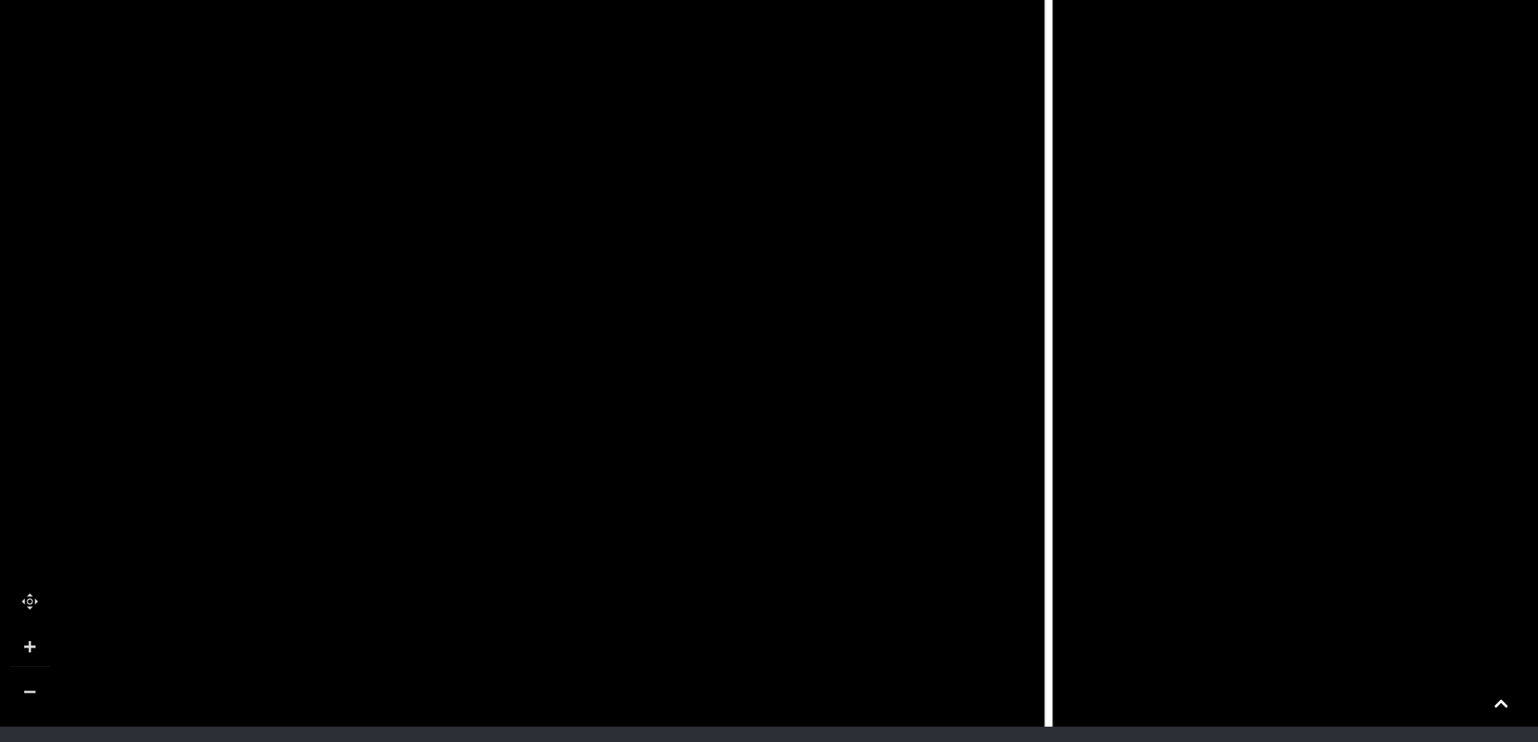
drag, startPoint x: 888, startPoint y: 527, endPoint x: 641, endPoint y: 383, distance: 286.2
click at [641, 383] on rect at bounding box center [628, 359] width 62 height 117
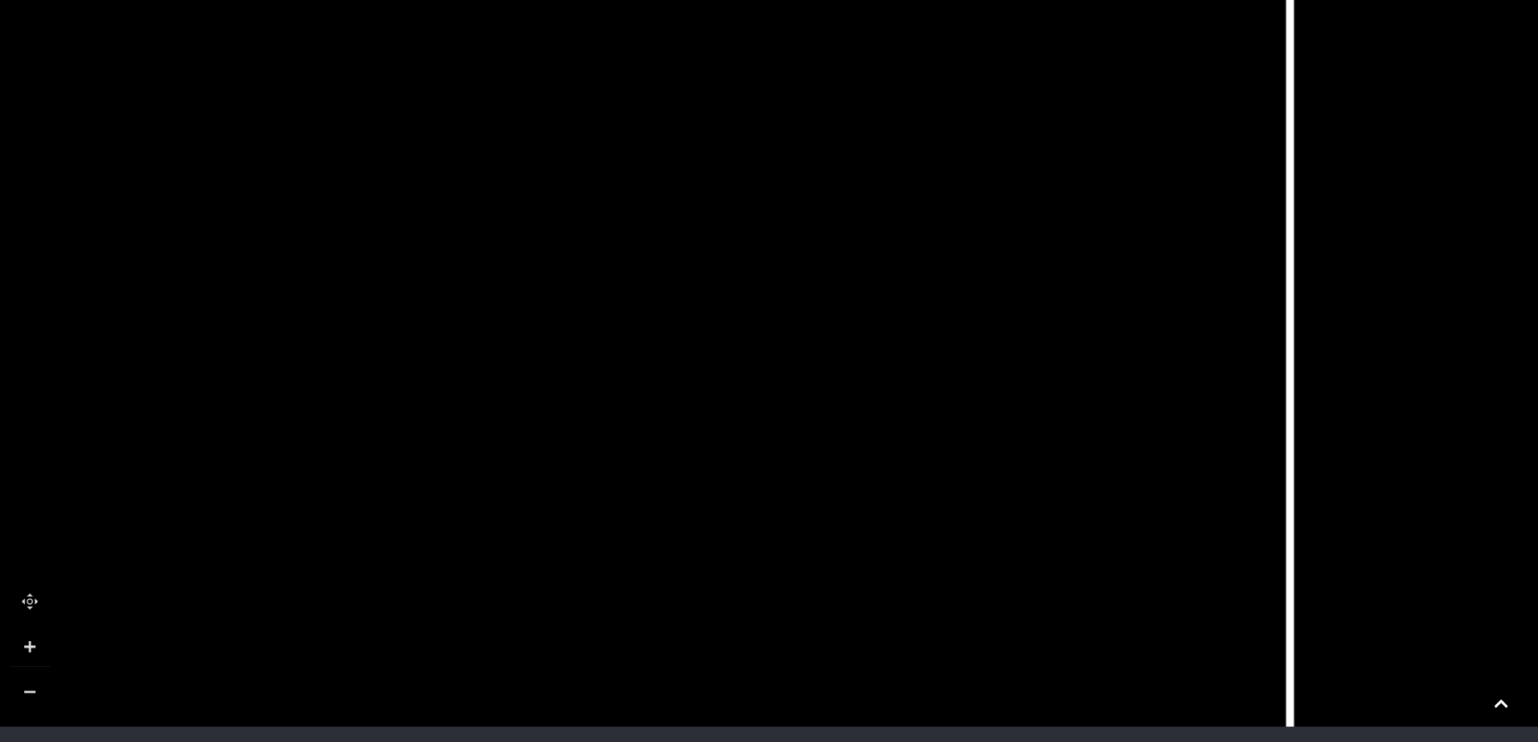
drag, startPoint x: 565, startPoint y: 564, endPoint x: 767, endPoint y: 619, distance: 209.4
click at [772, 610] on icon at bounding box center [910, 221] width 576 height 1284
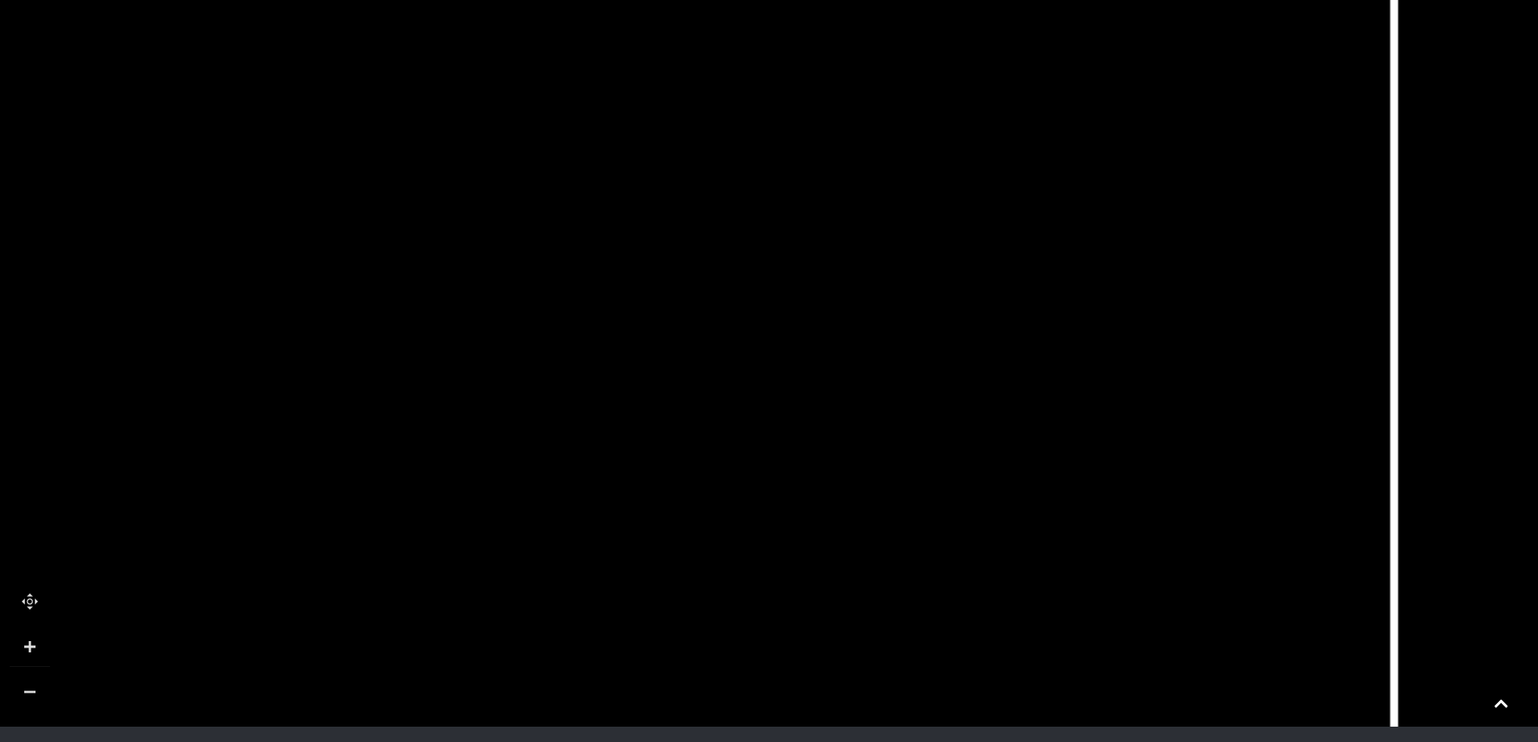
drag, startPoint x: 636, startPoint y: 427, endPoint x: 830, endPoint y: 489, distance: 203.5
click at [755, 514] on icon at bounding box center [733, 535] width 43 height 43
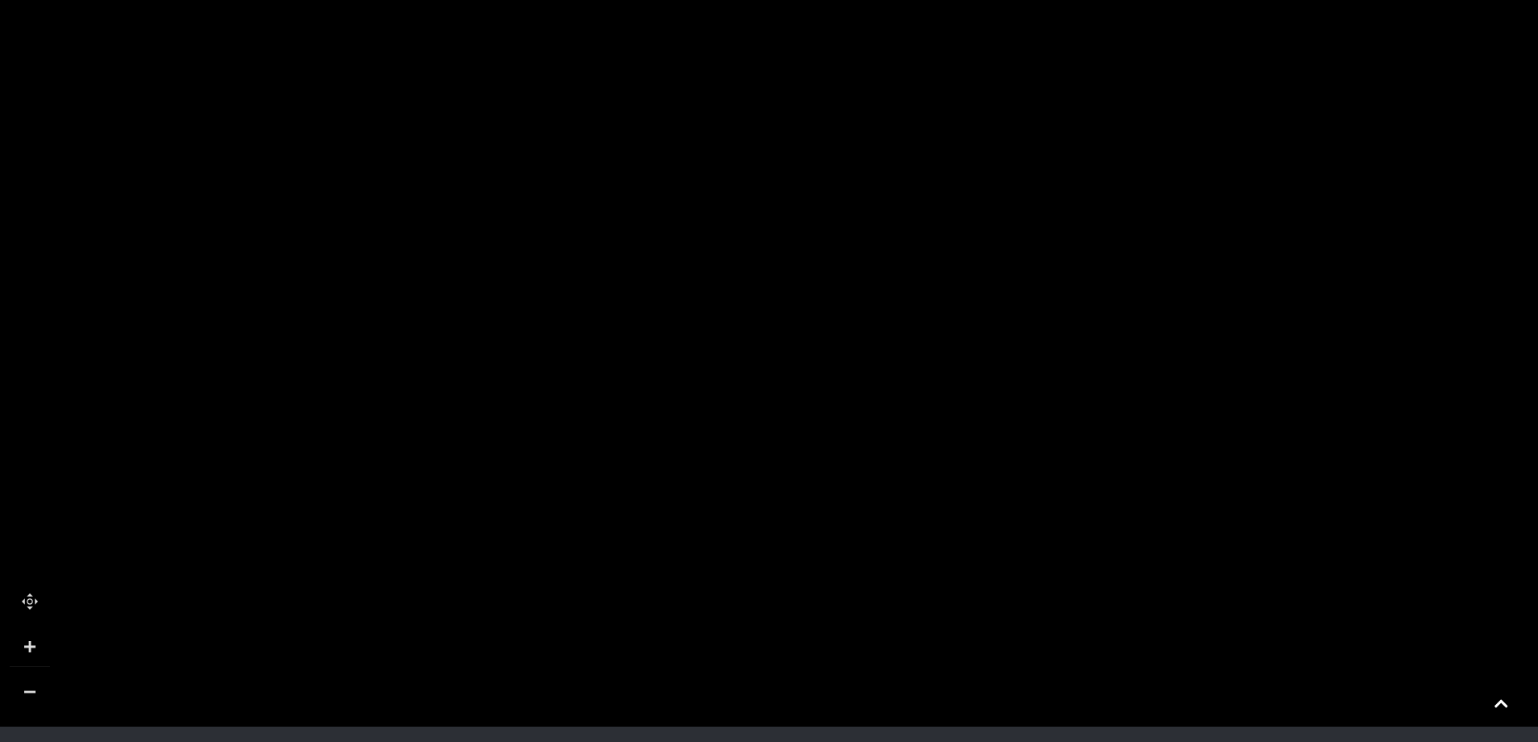
drag, startPoint x: 481, startPoint y: 572, endPoint x: 912, endPoint y: 519, distance: 434.4
click at [912, 518] on icon at bounding box center [1318, 211] width 4186 height 2354
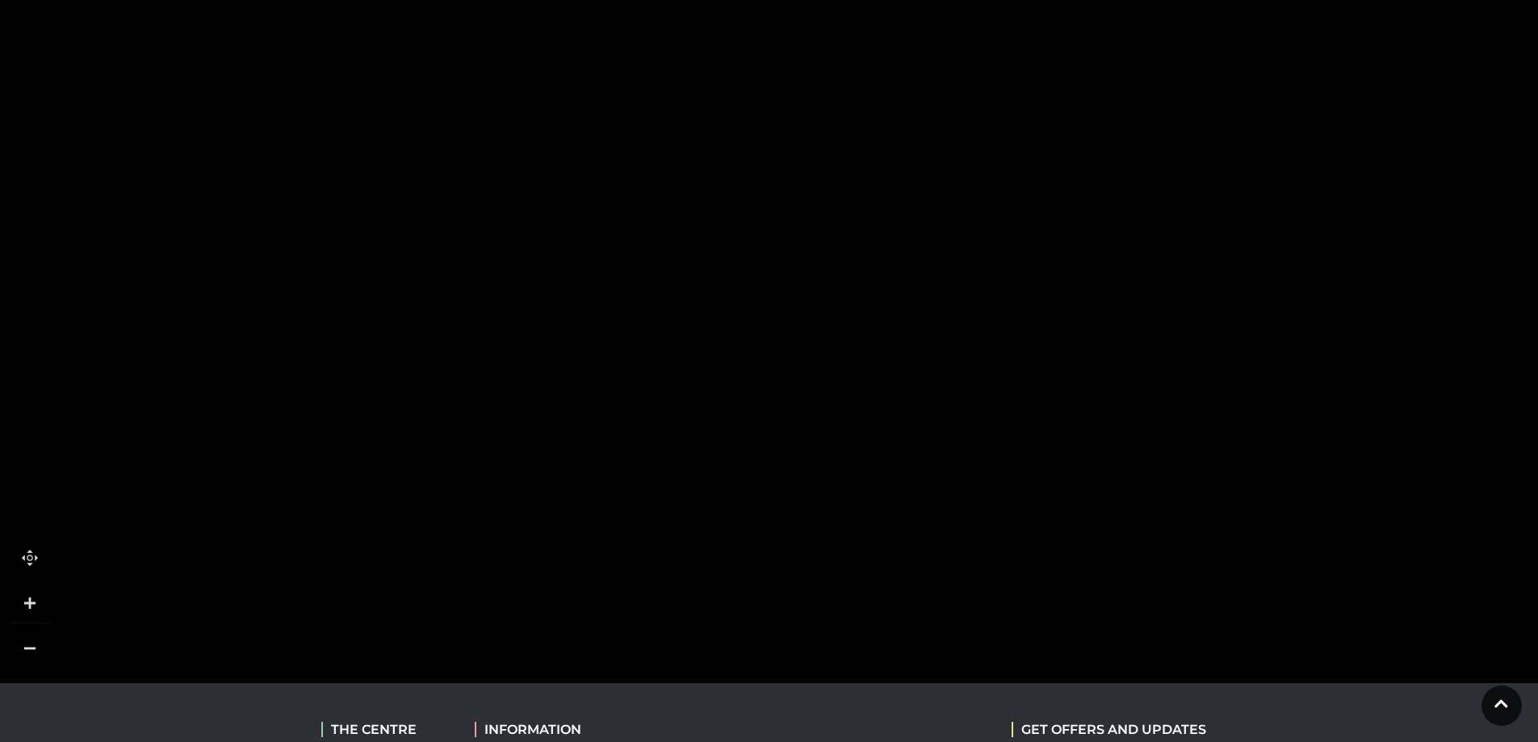
scroll to position [484, 0]
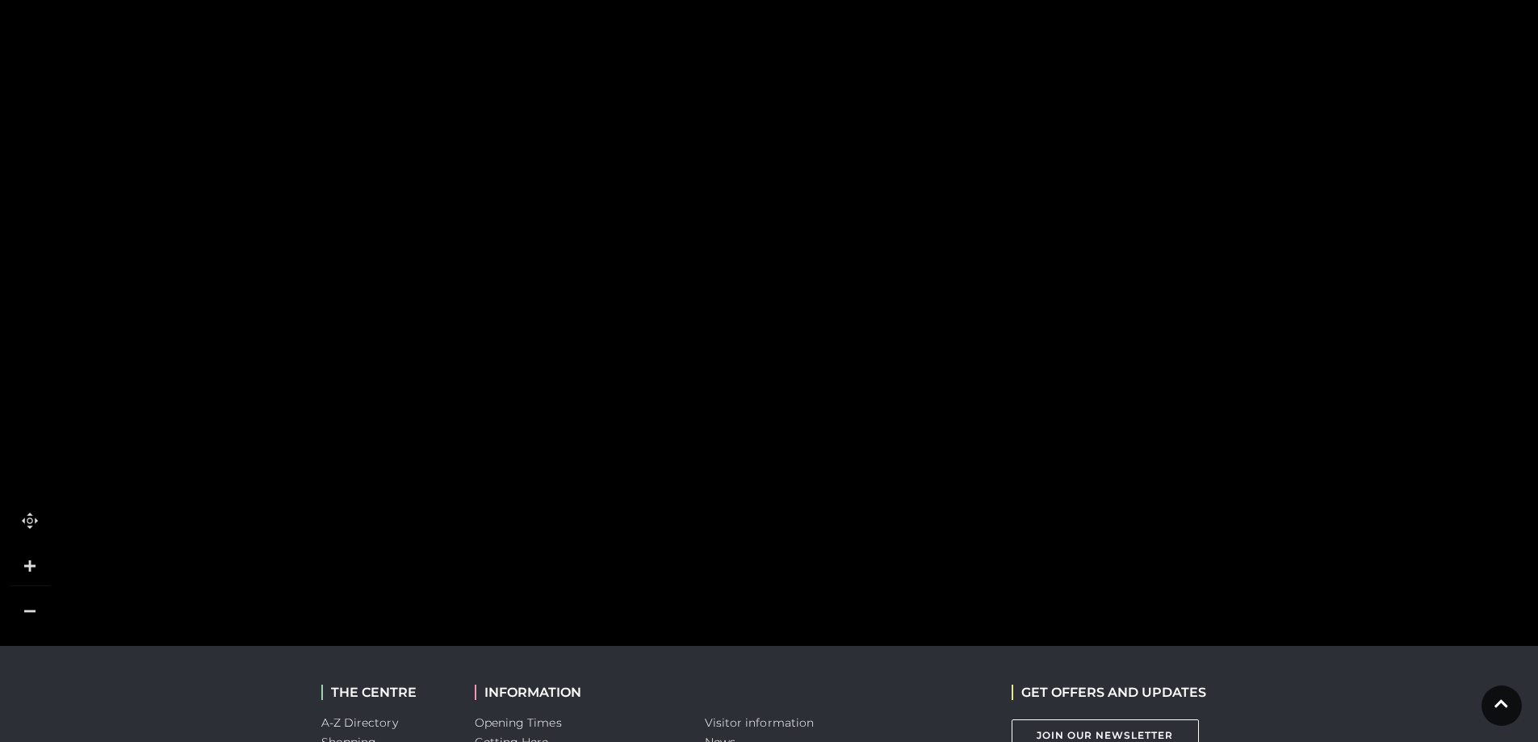
drag, startPoint x: 626, startPoint y: 305, endPoint x: 524, endPoint y: 518, distance: 235.5
click at [529, 498] on icon at bounding box center [1275, 288] width 4186 height 2354
drag, startPoint x: 635, startPoint y: 297, endPoint x: 552, endPoint y: 522, distance: 240.1
click at [552, 526] on polygon at bounding box center [595, 497] width 111 height 279
drag, startPoint x: 932, startPoint y: 258, endPoint x: 941, endPoint y: 298, distance: 40.7
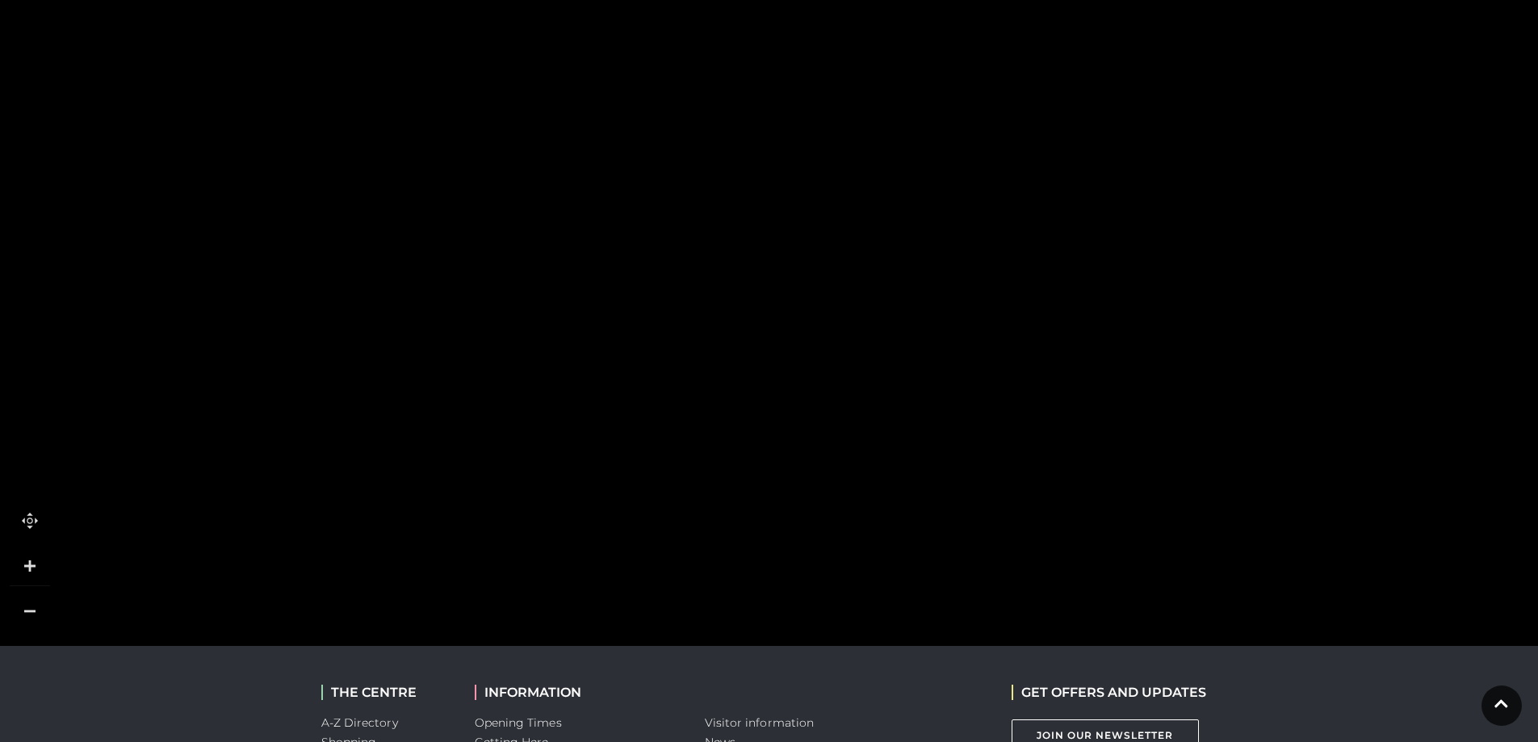
click at [918, 294] on icon at bounding box center [990, 324] width 249 height 258
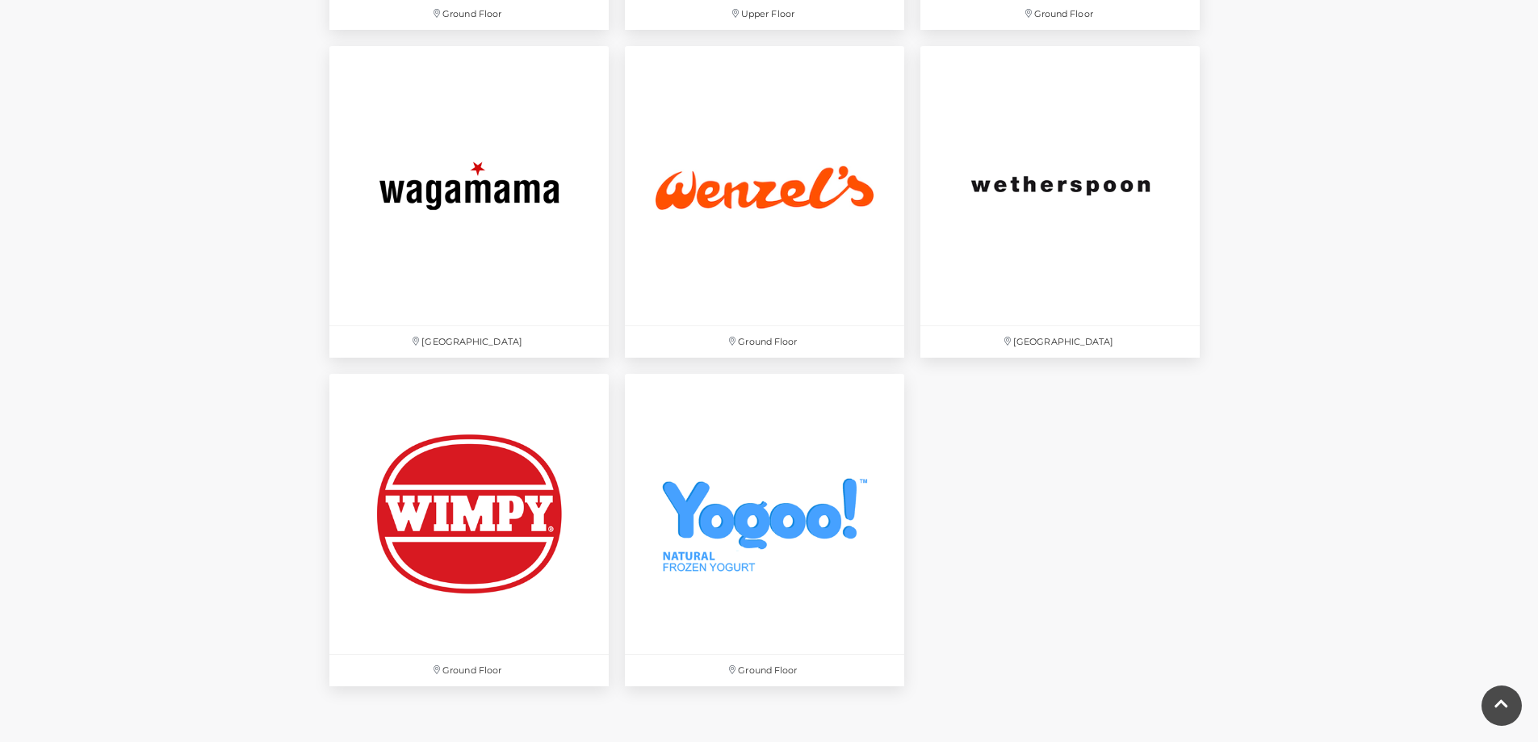
scroll to position [5329, 0]
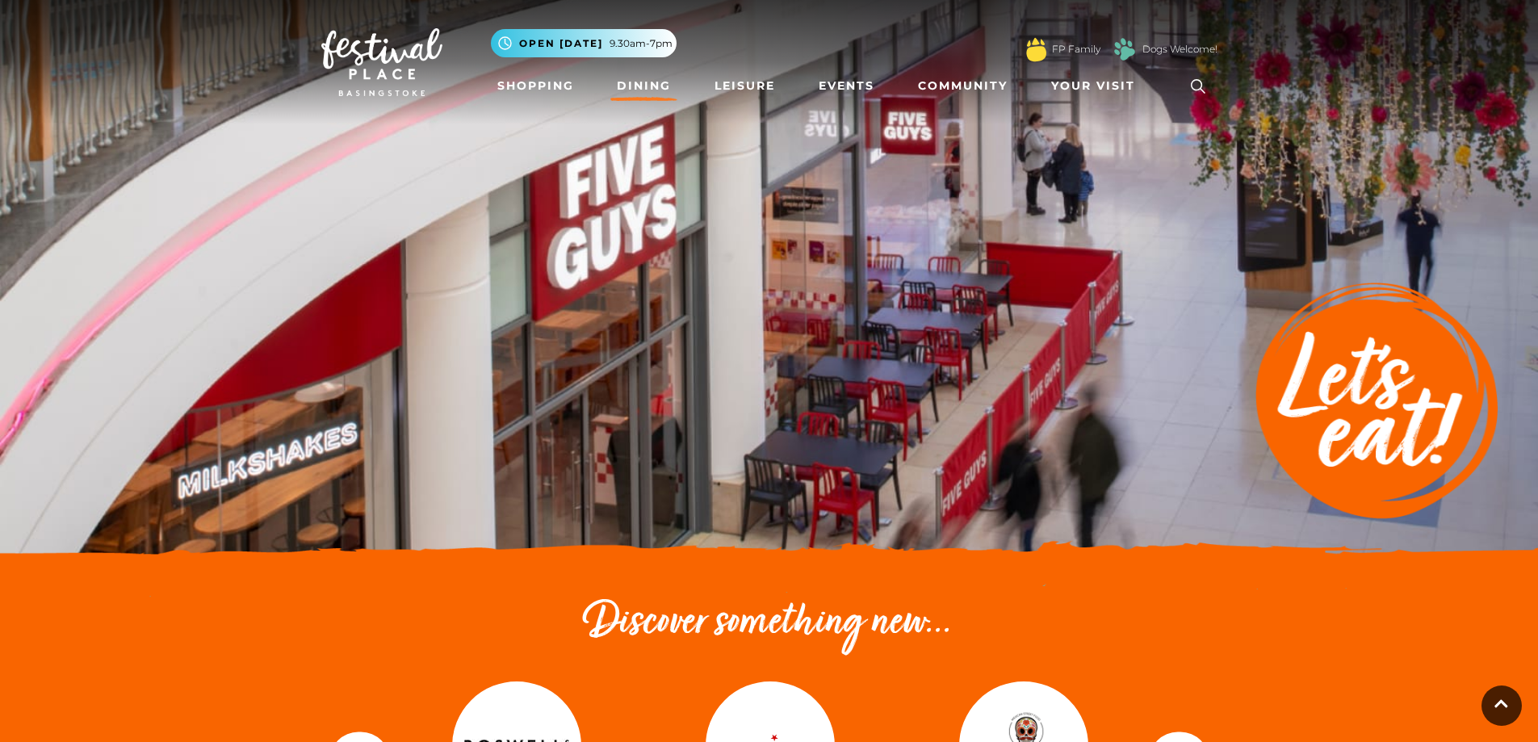
scroll to position [5329, 0]
